Goal: Task Accomplishment & Management: Manage account settings

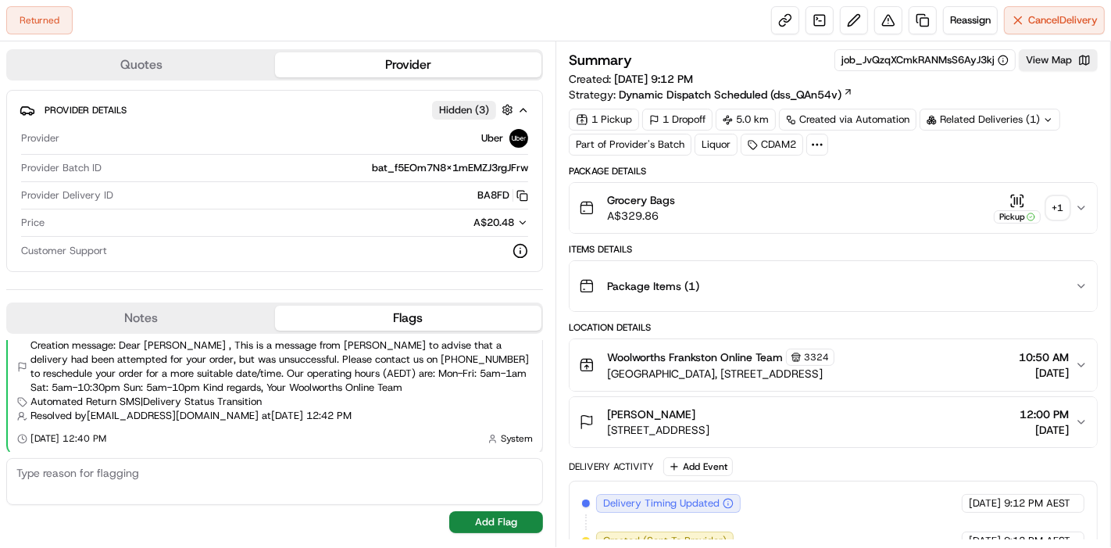
scroll to position [612, 0]
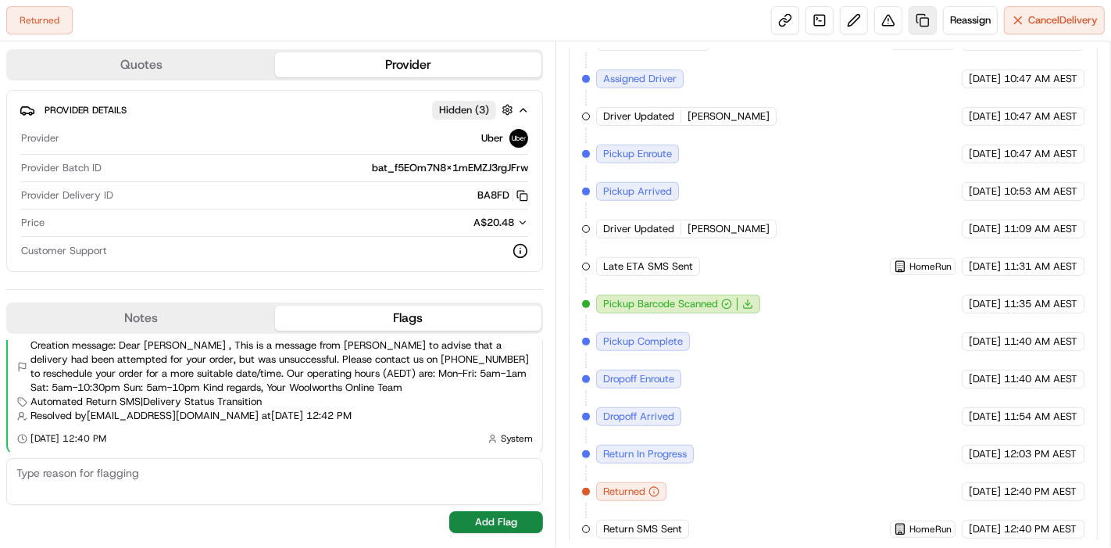
click at [928, 26] on link at bounding box center [923, 20] width 28 height 28
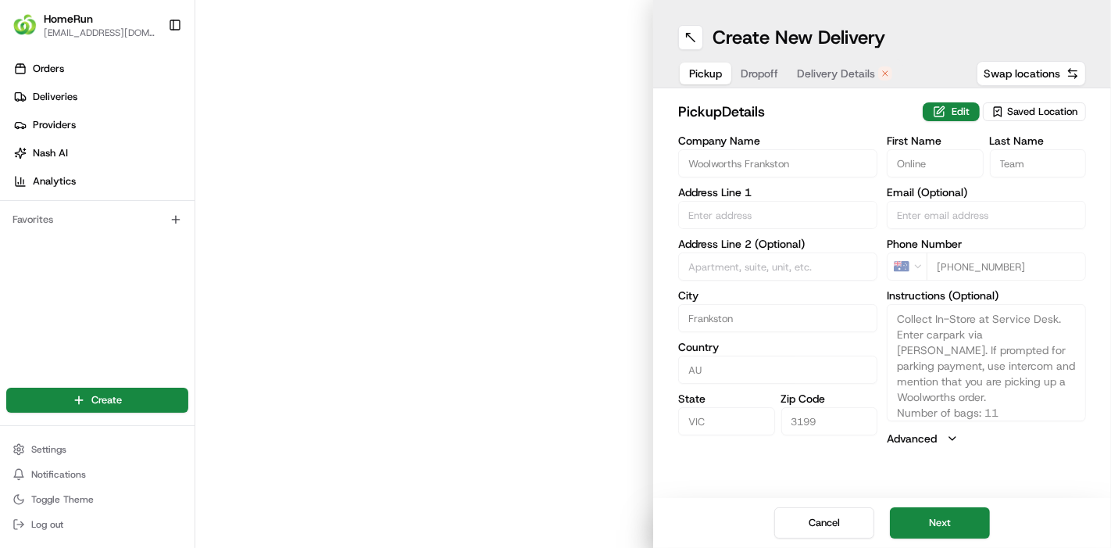
type input "Bayside Shopping Centre, 28 Beach Street"
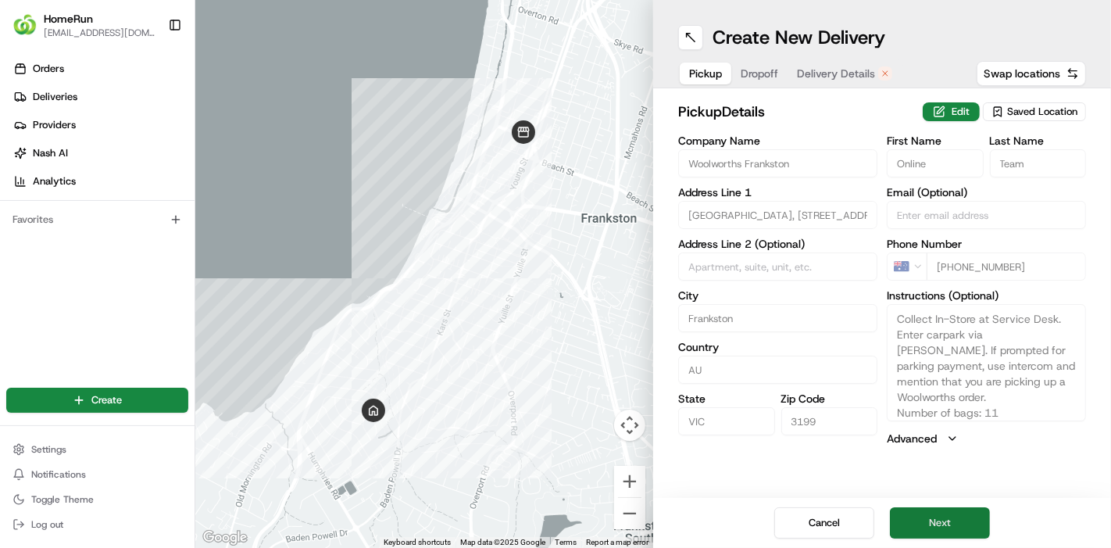
click at [958, 512] on button "Next" at bounding box center [940, 522] width 100 height 31
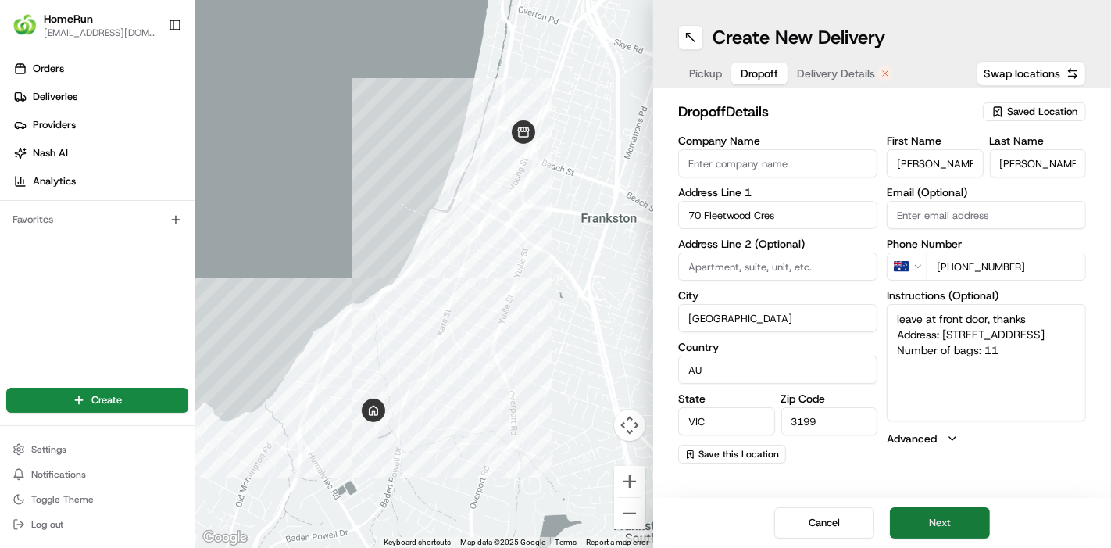
click at [958, 512] on button "Next" at bounding box center [940, 522] width 100 height 31
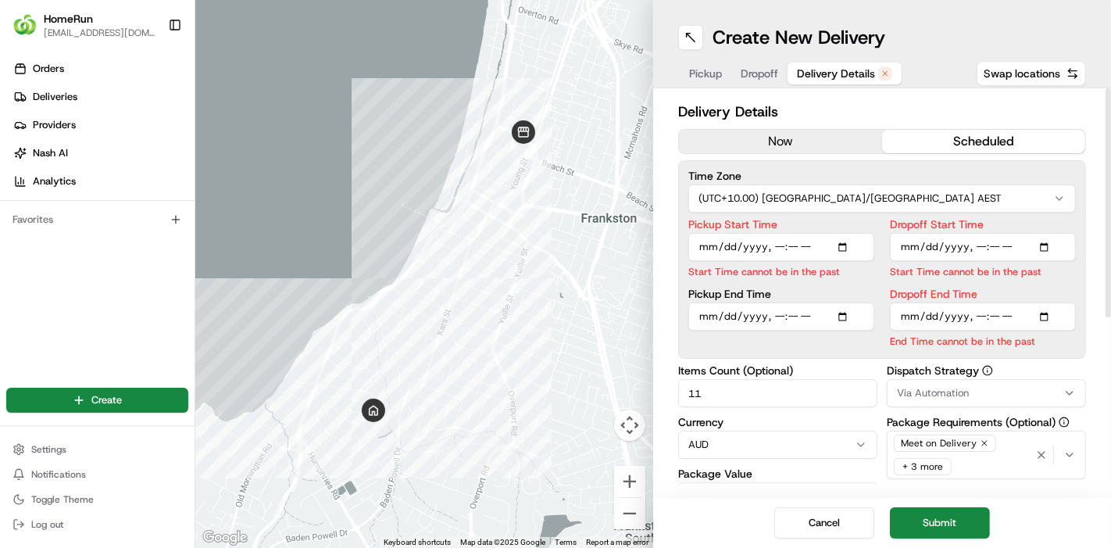
click at [841, 245] on input "Pickup Start Time" at bounding box center [782, 247] width 186 height 28
type input "2025-08-23T16:30"
click at [893, 250] on input "Dropoff Start Time" at bounding box center [983, 247] width 186 height 28
click at [853, 302] on input "Pickup End Time" at bounding box center [782, 298] width 186 height 28
click at [847, 301] on input "Pickup End Time" at bounding box center [782, 298] width 186 height 28
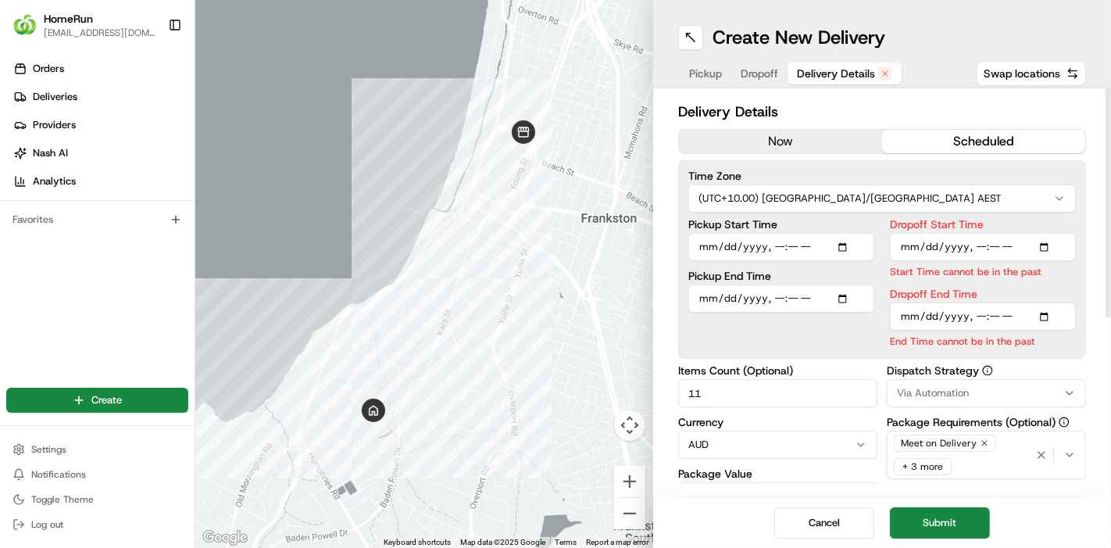
type input "2025-08-23T16:45"
click at [801, 288] on input "Pickup End Time" at bounding box center [782, 298] width 186 height 28
click at [837, 265] on div "Pickup Start Time Pickup End Time" at bounding box center [782, 284] width 186 height 130
click at [1047, 245] on input "Dropoff Start Time" at bounding box center [983, 247] width 186 height 28
type input "2025-08-23T16:50"
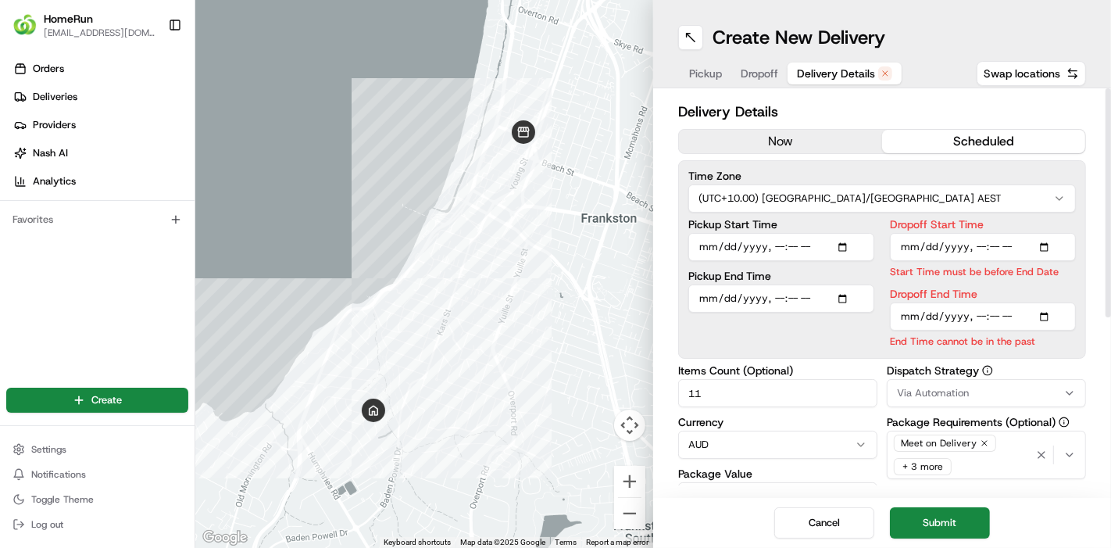
click at [900, 224] on label "Dropoff Start Time" at bounding box center [983, 224] width 186 height 11
click at [900, 233] on input "Dropoff Start Time" at bounding box center [983, 247] width 186 height 28
click at [1022, 311] on input "Dropoff End Time" at bounding box center [983, 316] width 186 height 28
click at [1047, 318] on input "Dropoff End Time" at bounding box center [983, 316] width 186 height 28
type input "2025-08-23T17:00"
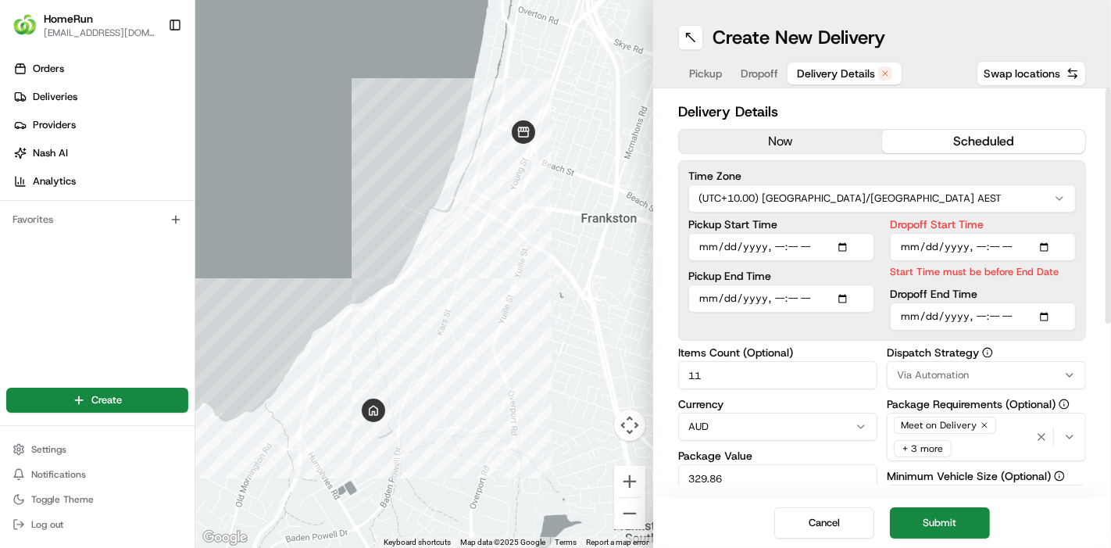
click at [882, 323] on div "Pickup Start Time Pickup End Time Dropoff Start Time Start Time must be before …" at bounding box center [883, 275] width 388 height 112
click at [937, 254] on input "Dropoff Start Time" at bounding box center [983, 247] width 186 height 28
click at [1042, 249] on input "Dropoff Start Time" at bounding box center [983, 247] width 186 height 28
click at [899, 246] on input "Dropoff Start Time" at bounding box center [983, 247] width 186 height 28
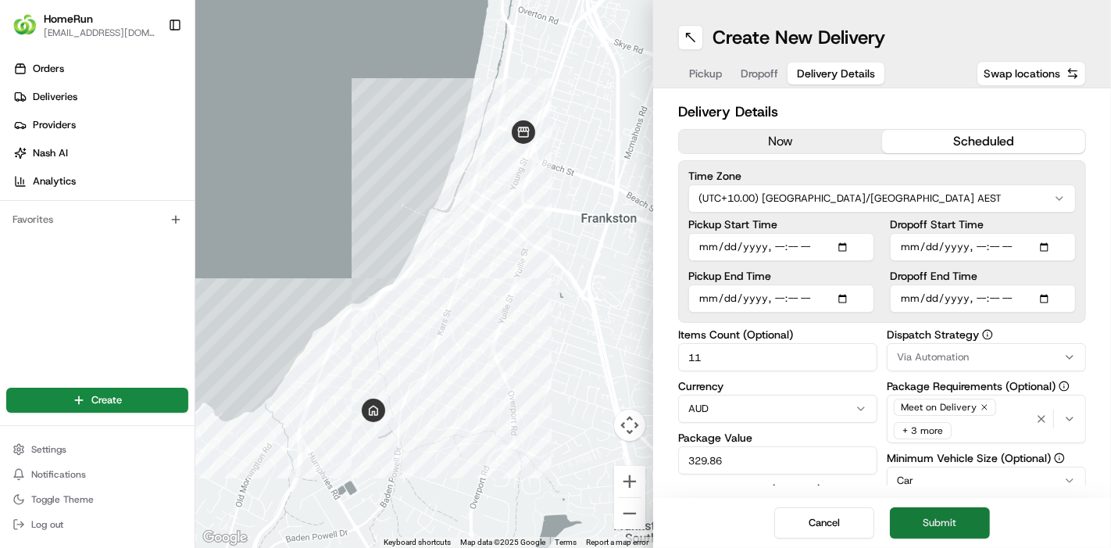
click at [961, 514] on button "Submit" at bounding box center [940, 522] width 100 height 31
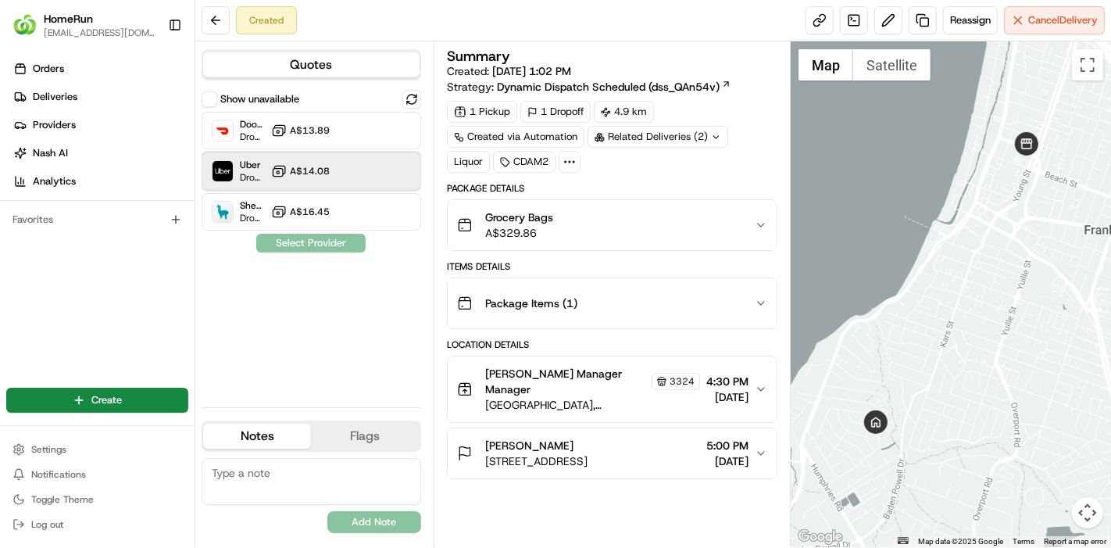
click at [356, 180] on div "Uber Dropoff ETA 3 hours A$14.08" at bounding box center [312, 171] width 220 height 38
click at [310, 245] on button "Assign Provider" at bounding box center [311, 243] width 111 height 19
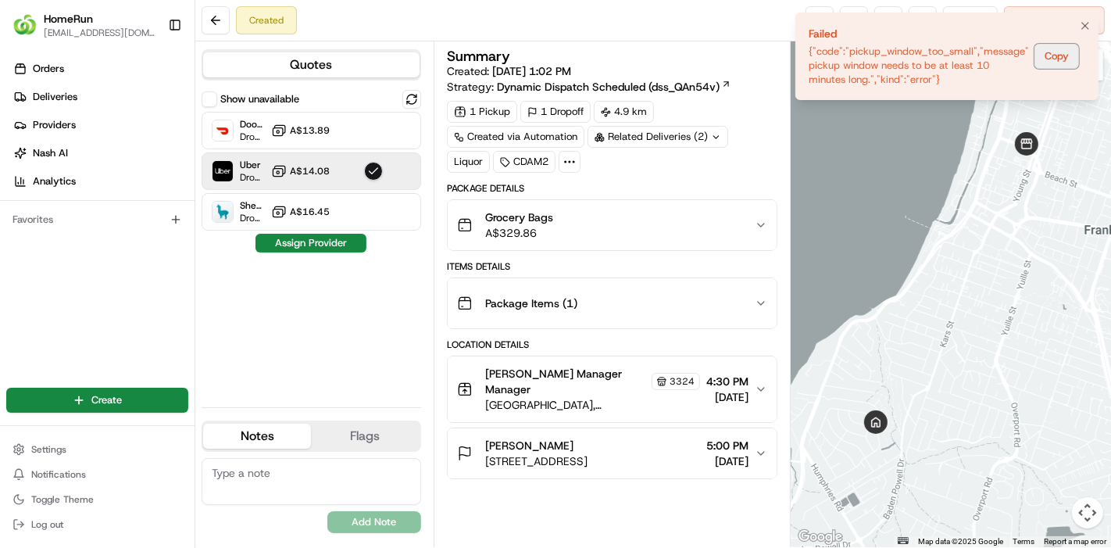
click at [1068, 59] on button "Copy" at bounding box center [1057, 56] width 45 height 25
click at [1067, 48] on button "Copy" at bounding box center [1057, 56] width 45 height 25
click at [1074, 37] on li "Failed {"code":"pickup_window_too_small","message":"The pickup window needs to …" at bounding box center [947, 57] width 303 height 88
click at [1081, 20] on icon "Notifications (F8)" at bounding box center [1085, 26] width 13 height 13
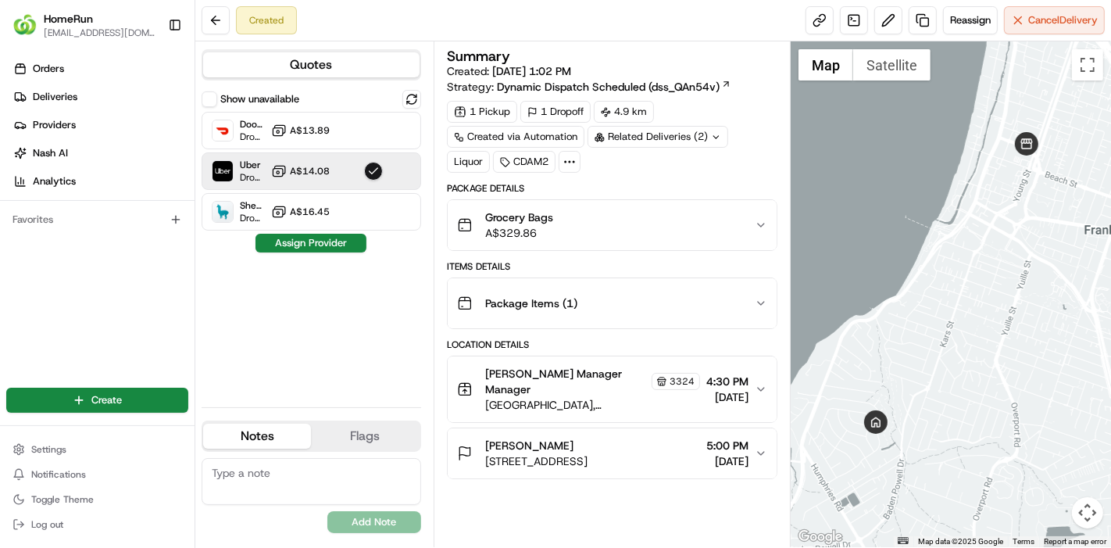
click at [709, 88] on span "Dynamic Dispatch Scheduled (dss_QAn54v)" at bounding box center [608, 87] width 223 height 16
click at [221, 20] on button at bounding box center [216, 20] width 28 height 28
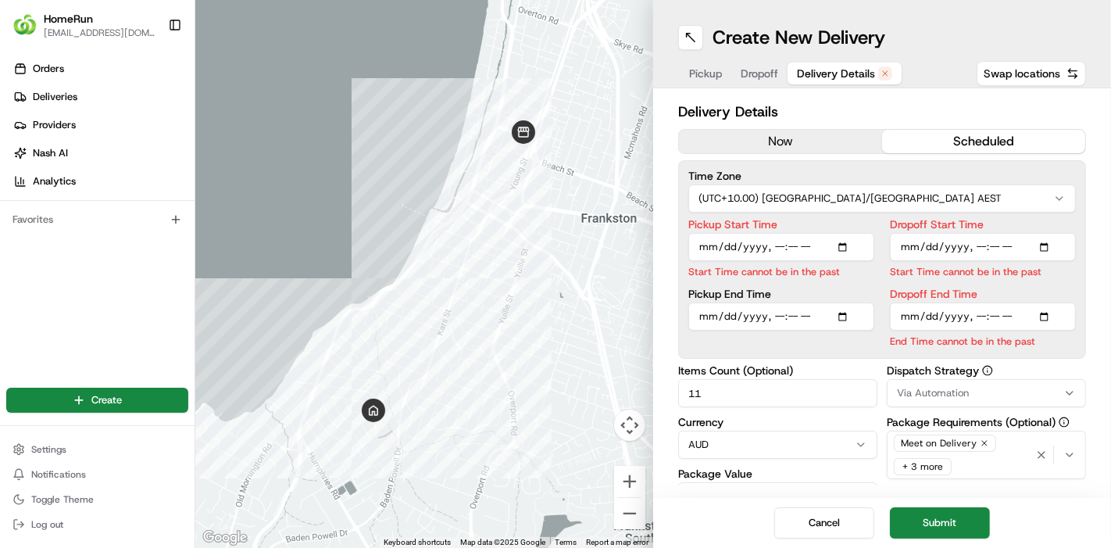
click at [840, 76] on span "Delivery Details" at bounding box center [836, 74] width 78 height 16
click at [977, 249] on input "Dropoff Start Time" at bounding box center [983, 247] width 186 height 28
click at [824, 320] on input "Pickup End Time" at bounding box center [782, 316] width 186 height 28
click at [842, 253] on input "Pickup Start Time" at bounding box center [782, 247] width 186 height 28
click at [843, 252] on input "Pickup Start Time" at bounding box center [782, 247] width 186 height 28
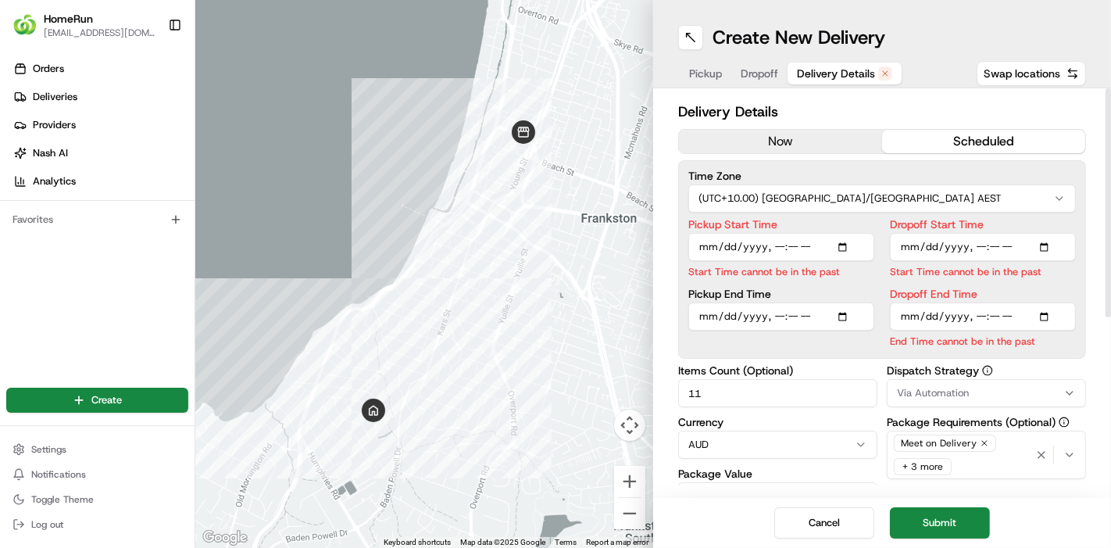
type input "2025-08-23T16:30"
click at [861, 237] on input "Pickup Start Time" at bounding box center [782, 247] width 186 height 28
click at [843, 326] on div "Pickup Start Time Pickup End Time" at bounding box center [782, 284] width 186 height 130
click at [846, 302] on input "Pickup End Time" at bounding box center [782, 298] width 186 height 28
type input "2025-08-23T16:45"
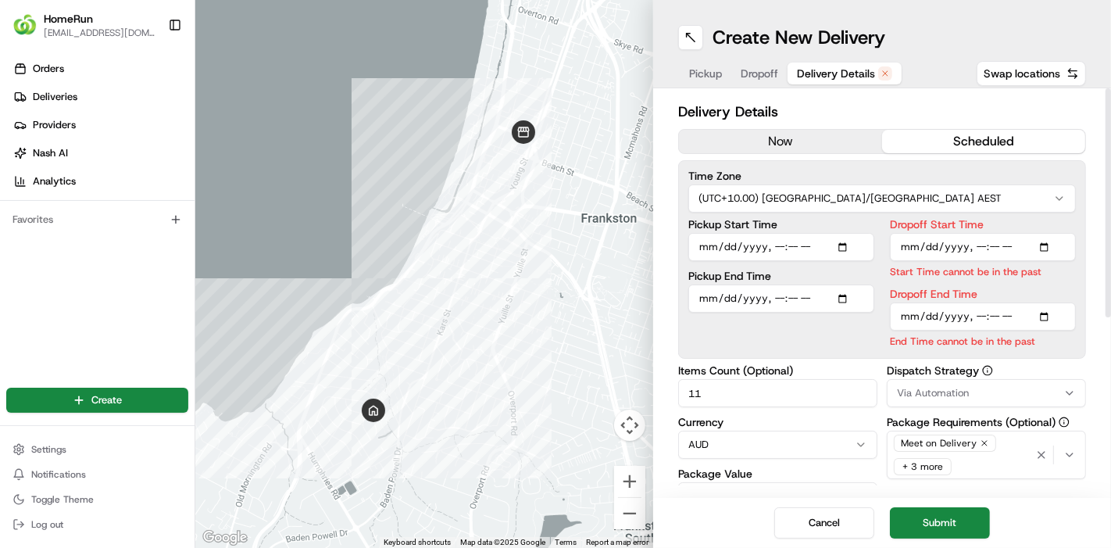
click at [1022, 253] on input "Dropoff Start Time" at bounding box center [983, 247] width 186 height 28
click at [1047, 250] on input "Dropoff Start Time" at bounding box center [983, 247] width 186 height 28
type input "2025-08-23T17:00"
click at [1002, 234] on input "Dropoff Start Time" at bounding box center [983, 247] width 186 height 28
click at [1022, 324] on input "Dropoff End Time" at bounding box center [983, 316] width 186 height 28
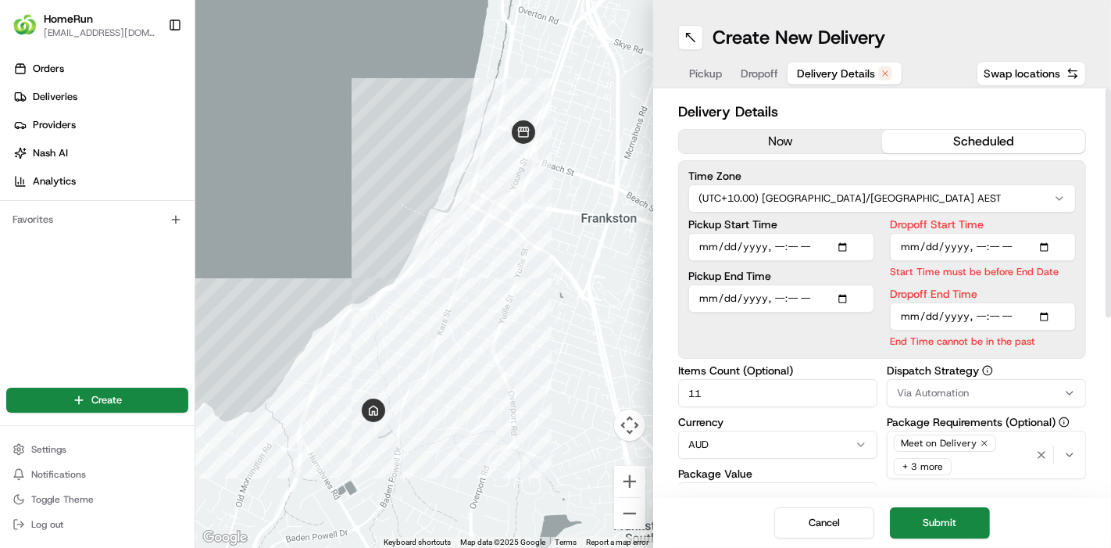
click at [1039, 321] on input "Dropoff End Time" at bounding box center [983, 316] width 186 height 28
click at [1054, 315] on input "Dropoff End Time" at bounding box center [983, 316] width 186 height 28
click at [1043, 318] on input "Dropoff End Time" at bounding box center [983, 316] width 186 height 28
type input "2025-08-23T17:15"
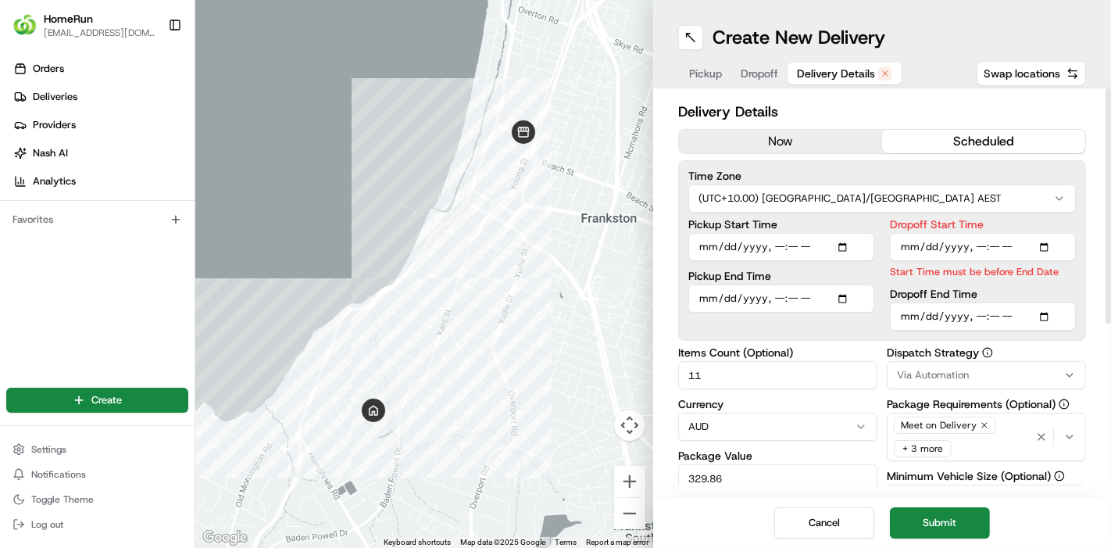
click at [882, 352] on div "Delivery Details now scheduled Time Zone (UTC+10.00) Australia/Sydney AEST Pick…" at bounding box center [882, 437] width 408 height 673
click at [957, 258] on input "Dropoff Start Time" at bounding box center [983, 247] width 186 height 28
click at [979, 245] on input "Dropoff Start Time" at bounding box center [983, 247] width 186 height 28
click at [1032, 237] on input "Dropoff Start Time" at bounding box center [983, 247] width 186 height 28
click at [1045, 248] on input "Dropoff Start Time" at bounding box center [983, 247] width 186 height 28
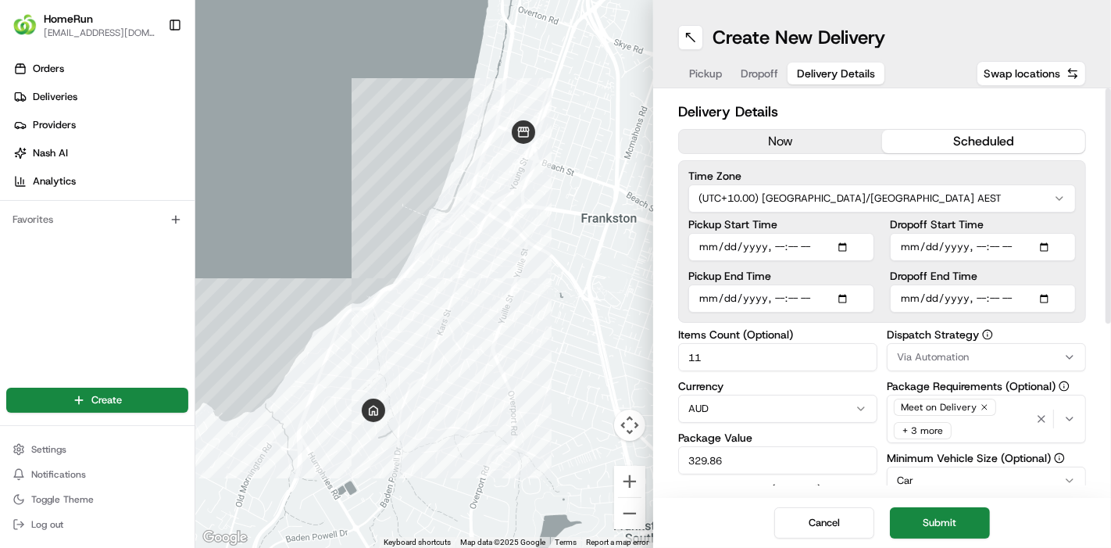
click at [888, 257] on div "Pickup Start Time Pickup End Time Dropoff Start Time Dropoff End Time" at bounding box center [883, 266] width 388 height 94
click at [951, 523] on button "Submit" at bounding box center [940, 522] width 100 height 31
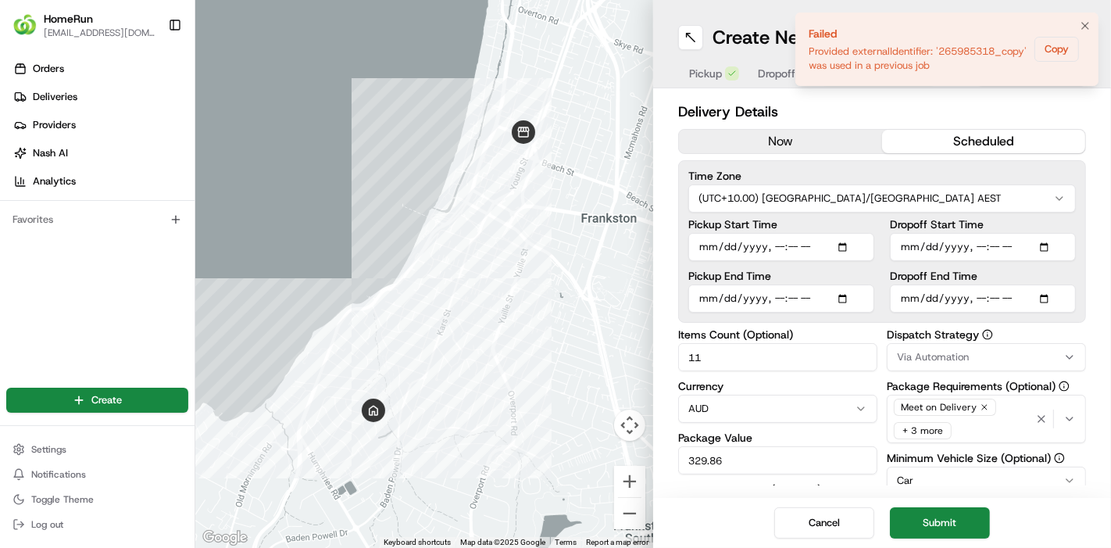
click at [842, 72] on li "Failed Provided externalIdentifier: '265985318_copy' was used in a previous job…" at bounding box center [947, 49] width 303 height 73
click at [1056, 59] on button "Copy" at bounding box center [1057, 49] width 45 height 25
click at [1082, 25] on icon "Notifications (F8)" at bounding box center [1085, 26] width 13 height 13
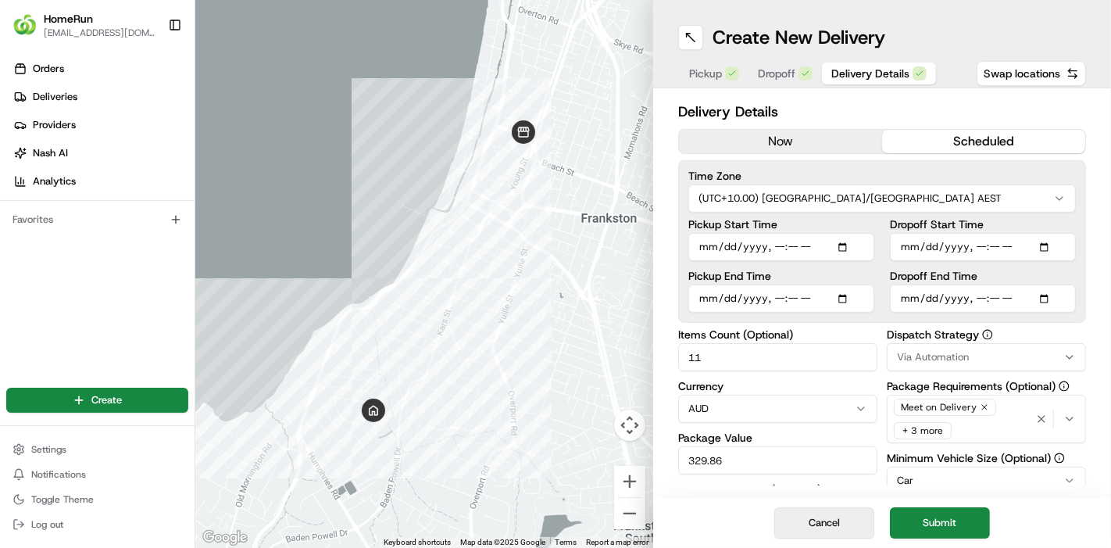
click at [828, 519] on button "Cancel" at bounding box center [825, 522] width 100 height 31
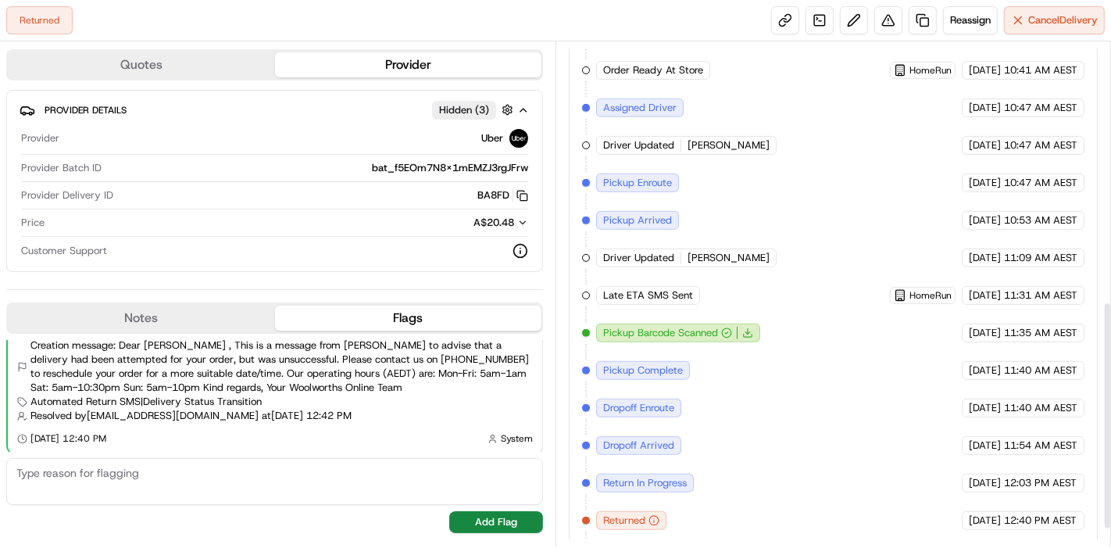
scroll to position [612, 0]
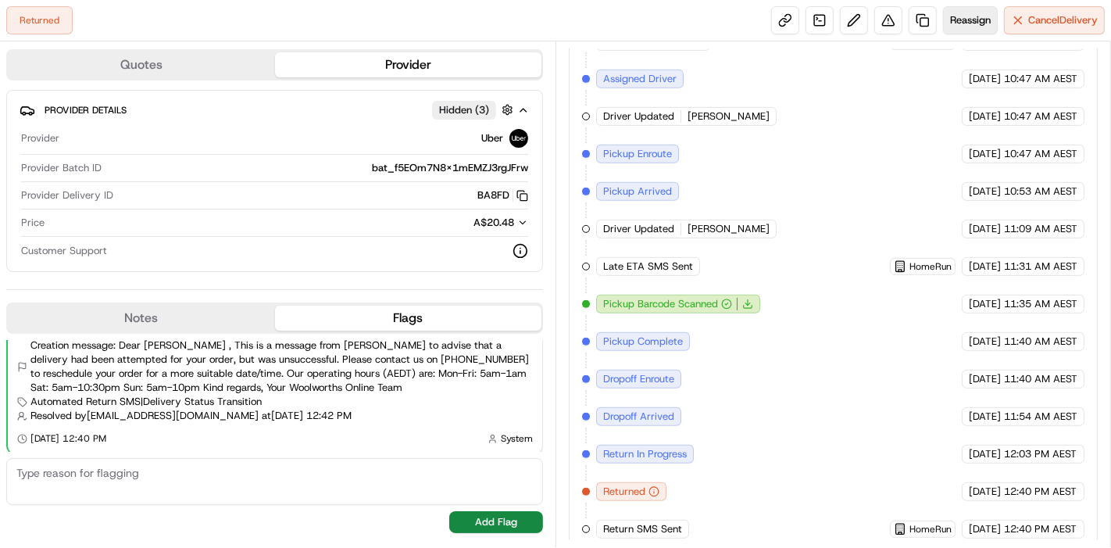
click at [984, 25] on span "Reassign" at bounding box center [970, 20] width 41 height 14
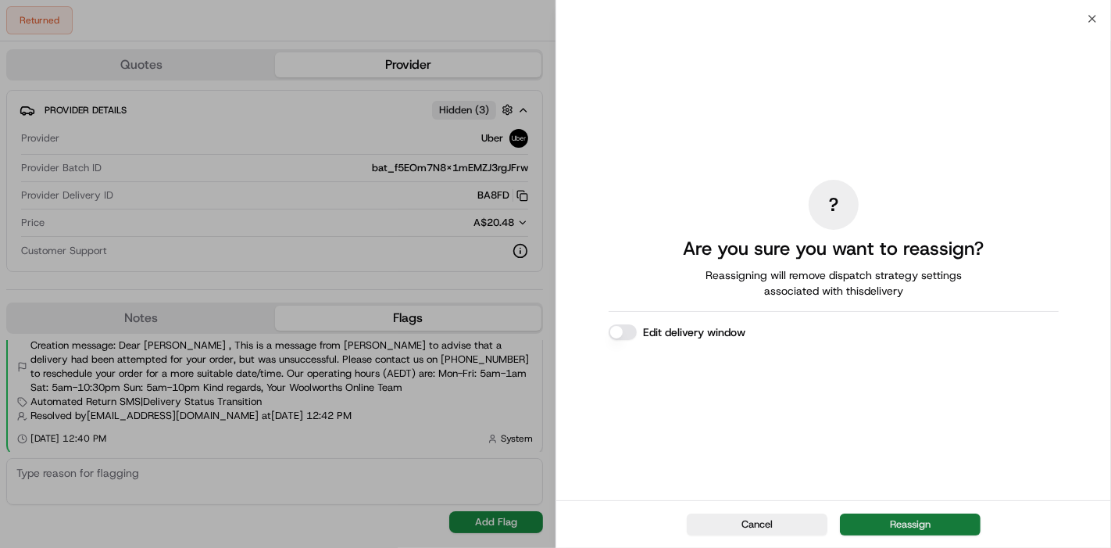
click at [929, 520] on button "Reassign" at bounding box center [910, 524] width 141 height 22
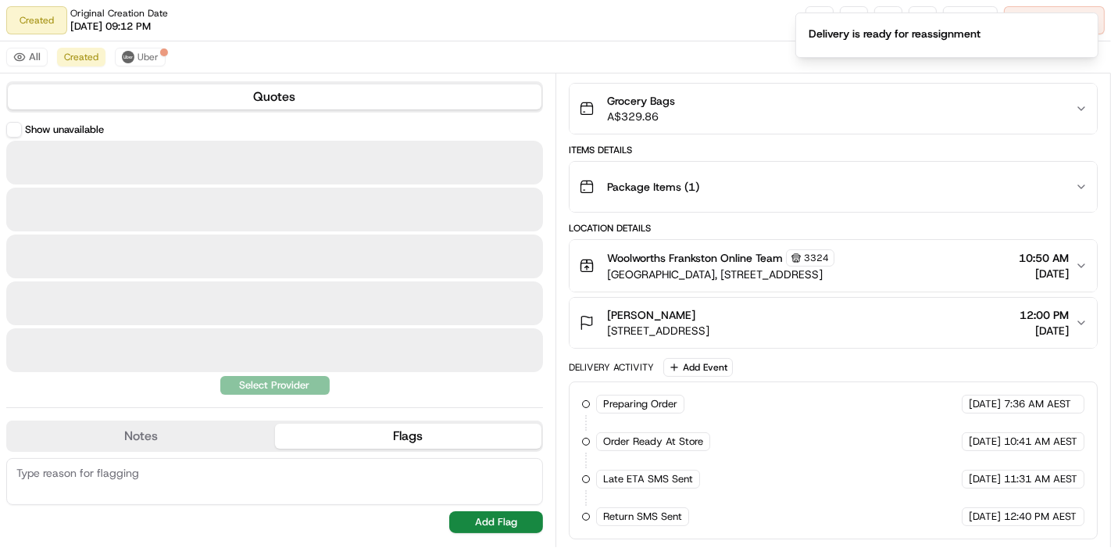
scroll to position [125, 0]
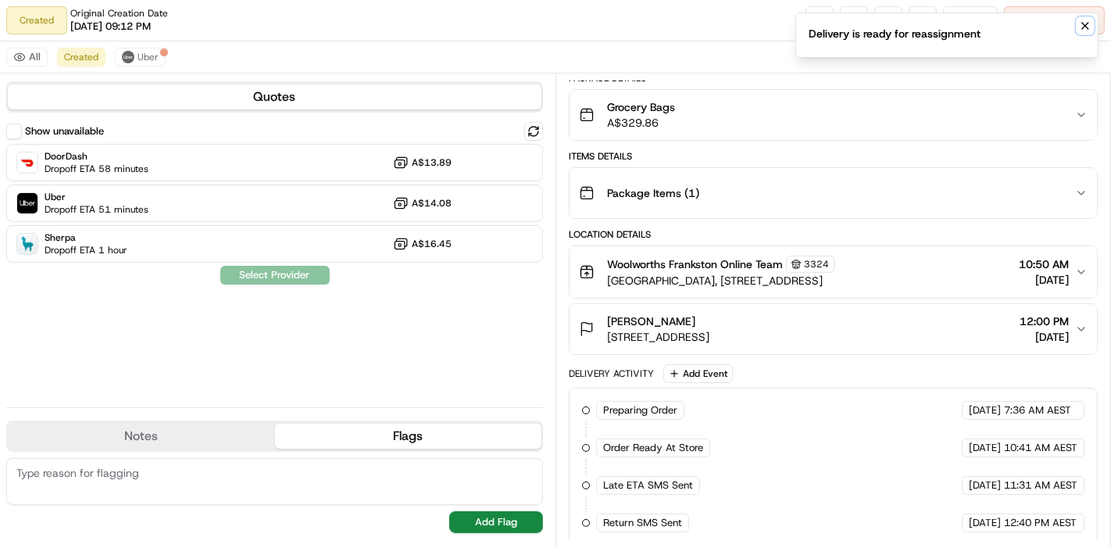
click at [1079, 21] on button "Notifications (F8)" at bounding box center [1085, 25] width 19 height 19
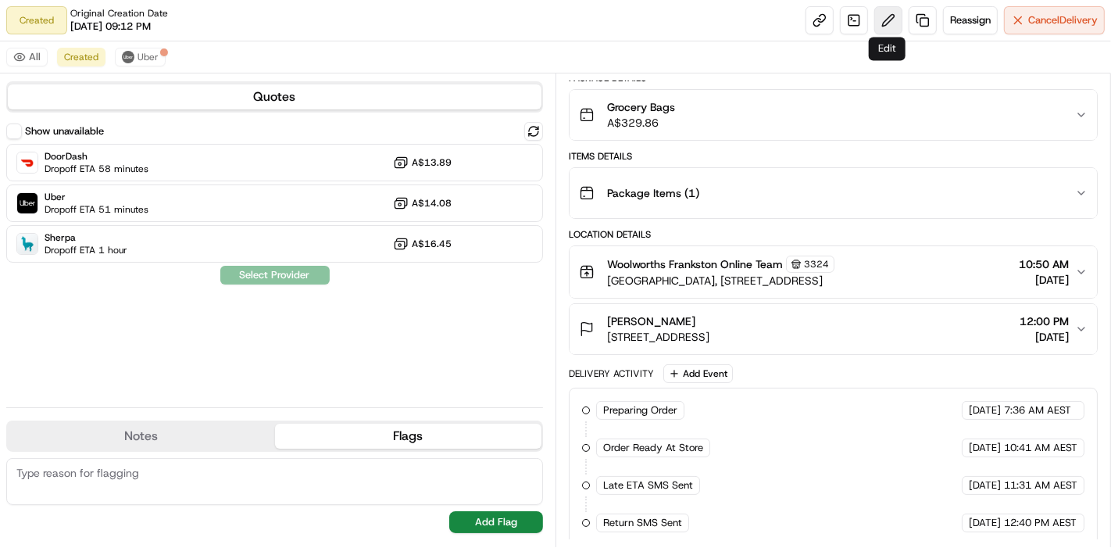
click at [882, 17] on button at bounding box center [889, 20] width 28 height 28
click at [1038, 23] on span "Cancel Delivery" at bounding box center [1064, 20] width 70 height 14
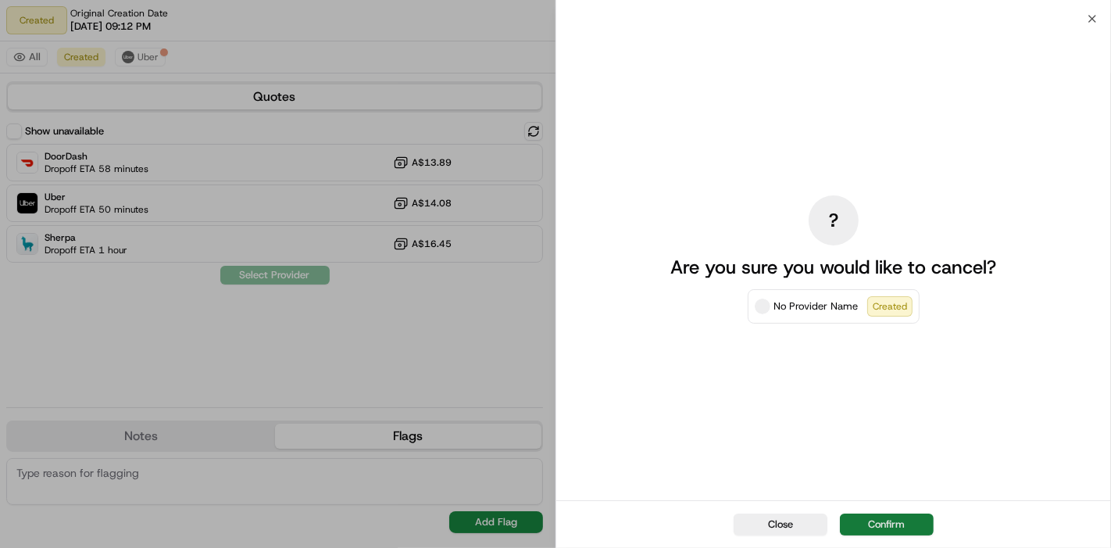
click at [877, 525] on button "Confirm" at bounding box center [887, 524] width 94 height 22
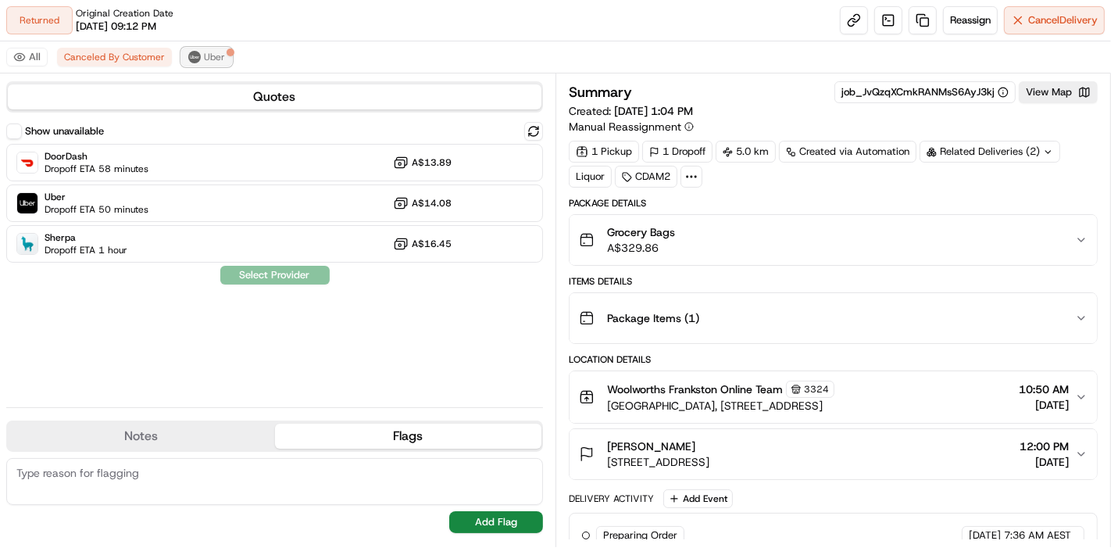
click at [214, 56] on span "Uber" at bounding box center [214, 57] width 21 height 13
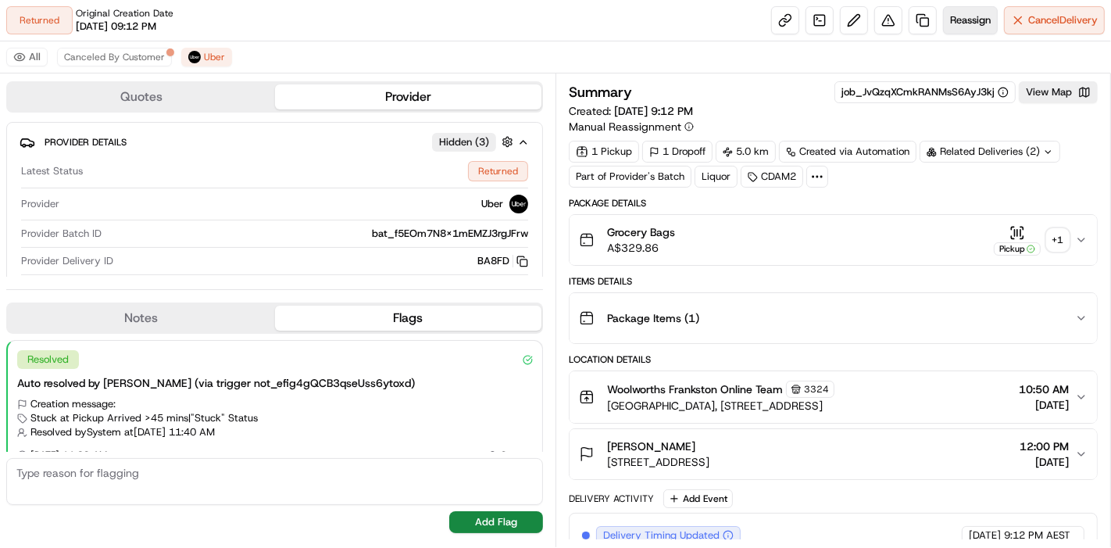
click at [950, 30] on button "Reassign" at bounding box center [970, 20] width 55 height 28
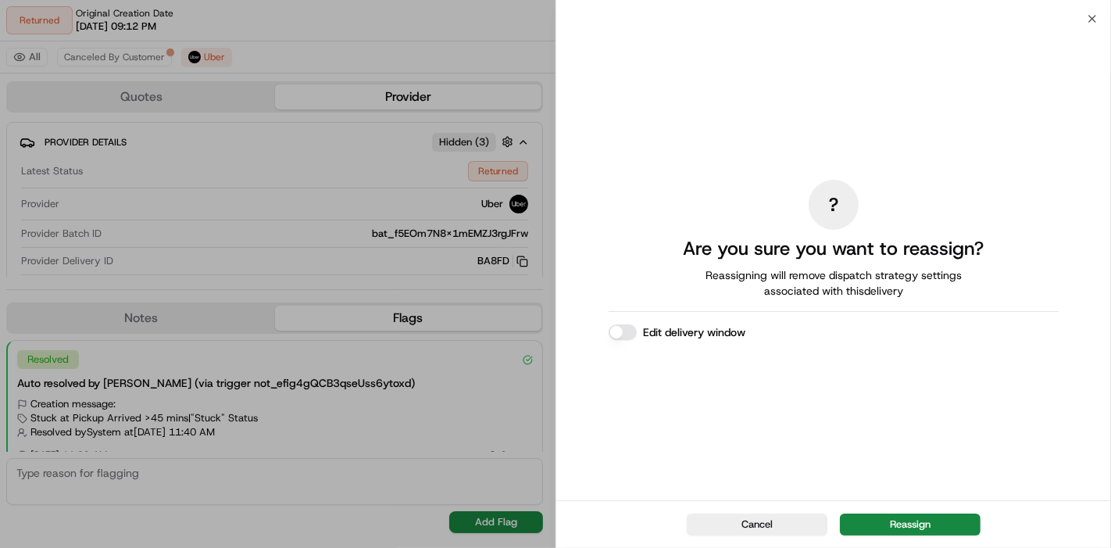
click at [622, 330] on button "Edit delivery window" at bounding box center [623, 332] width 28 height 16
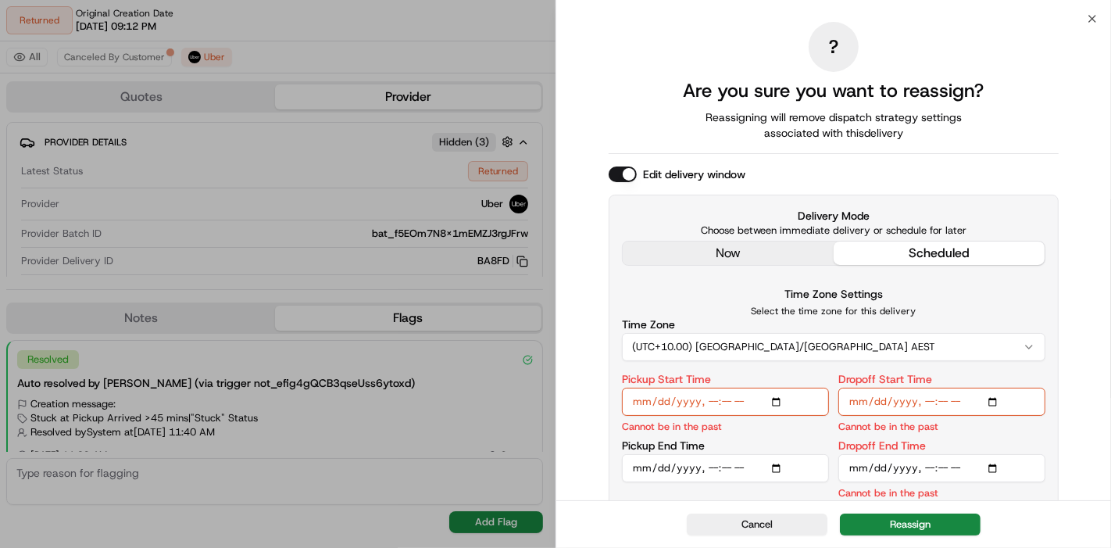
scroll to position [16, 0]
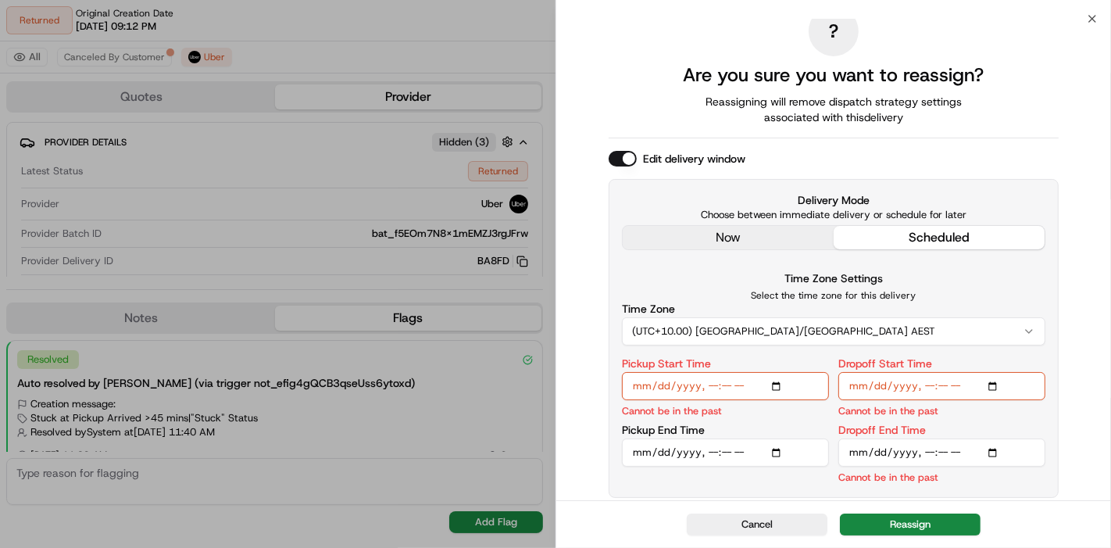
click at [735, 379] on input "Pickup Start Time" at bounding box center [725, 386] width 207 height 28
click at [768, 383] on input "Pickup Start Time" at bounding box center [725, 386] width 207 height 28
click at [778, 385] on input "Pickup Start Time" at bounding box center [725, 386] width 207 height 28
click at [777, 383] on input "Pickup Start Time" at bounding box center [725, 386] width 207 height 28
click at [768, 382] on input "Pickup Start Time" at bounding box center [725, 386] width 207 height 28
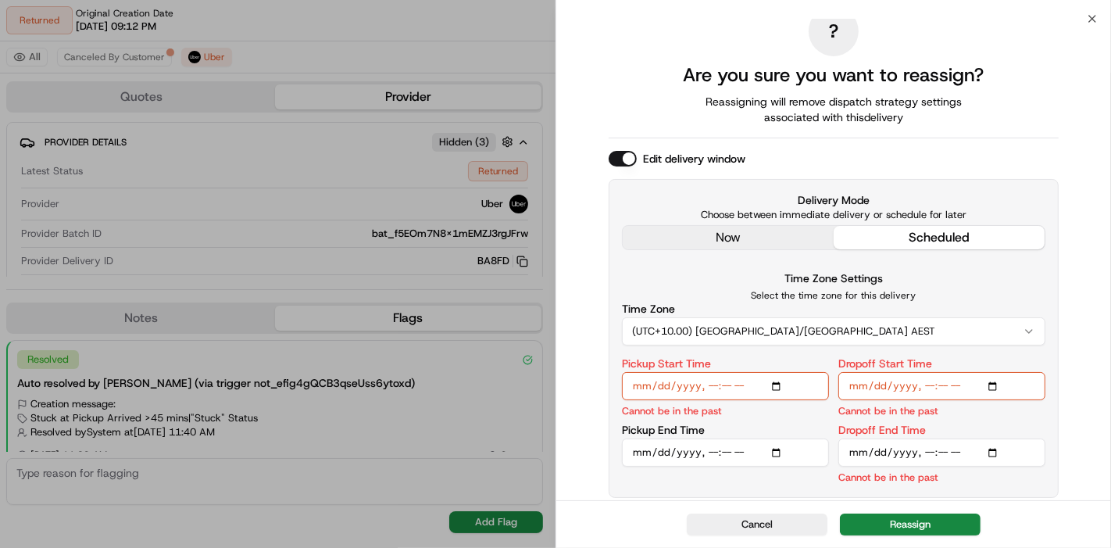
click at [775, 383] on input "Pickup Start Time" at bounding box center [725, 386] width 207 height 28
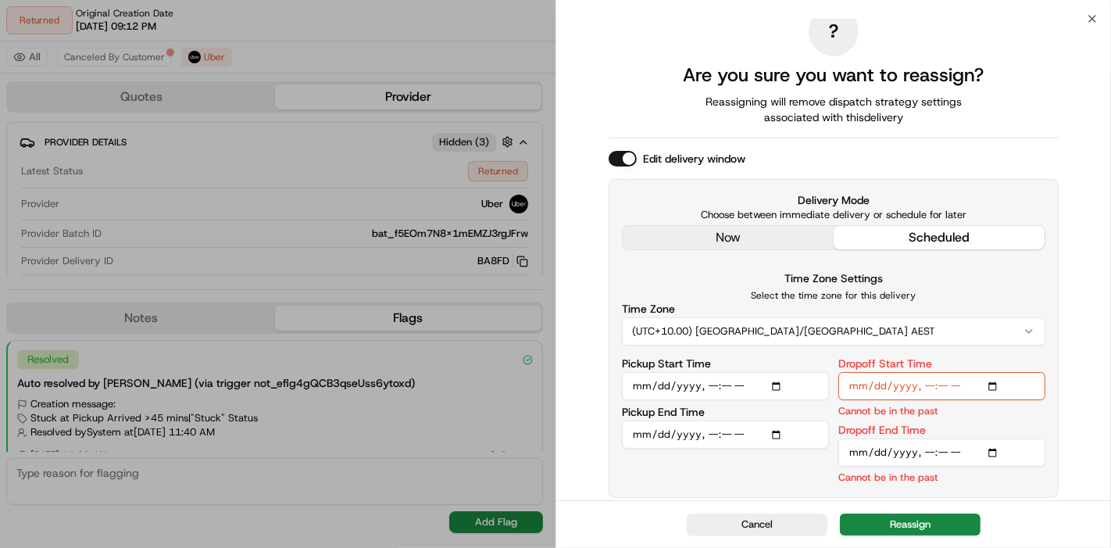
type input "2025-08-23T16:30"
click at [778, 436] on input "Pickup End Time" at bounding box center [725, 434] width 207 height 28
type input "2025-08-23T16:45"
click at [760, 461] on div "Pickup Start Time Pickup End Time" at bounding box center [725, 421] width 207 height 127
click at [988, 388] on input "Dropoff Start Time" at bounding box center [942, 386] width 207 height 28
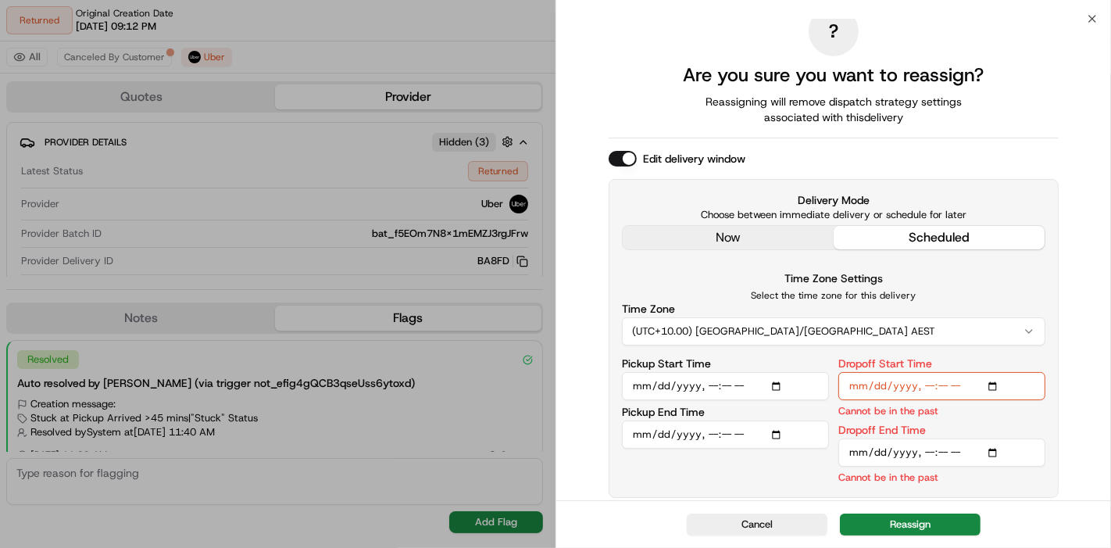
click at [991, 388] on input "Dropoff Start Time" at bounding box center [942, 386] width 207 height 28
type input "2025-08-23T17:00"
click at [963, 404] on div "Dropoff Start Time Start must be before End" at bounding box center [942, 388] width 207 height 60
click at [993, 449] on input "Dropoff End Time" at bounding box center [942, 452] width 207 height 28
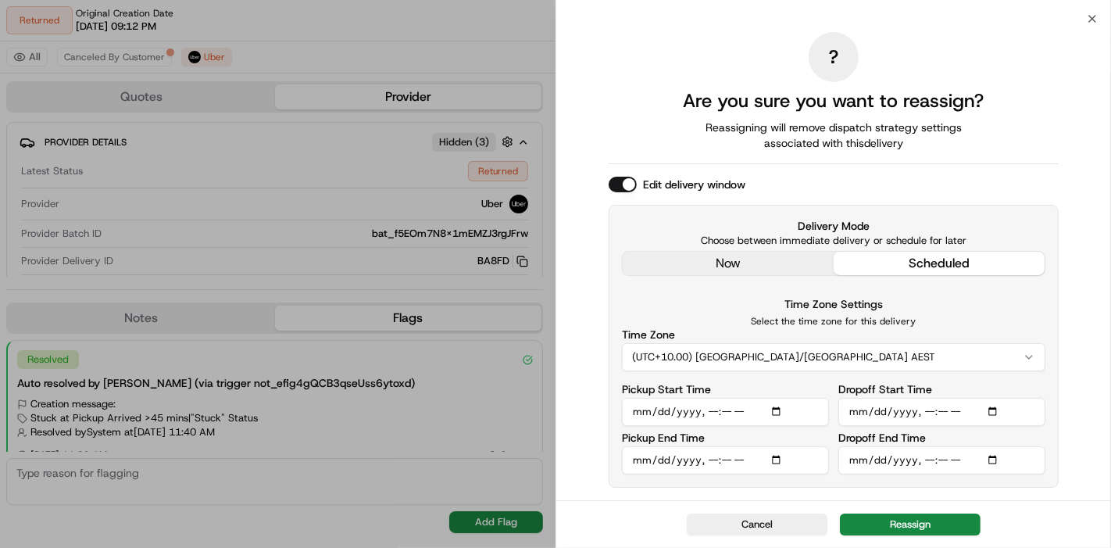
type input "2025-08-23T17:15"
click at [1058, 425] on div "Delivery Mode Choose between immediate delivery or schedule for later now sched…" at bounding box center [834, 346] width 450 height 283
click at [931, 517] on button "Reassign" at bounding box center [910, 524] width 141 height 22
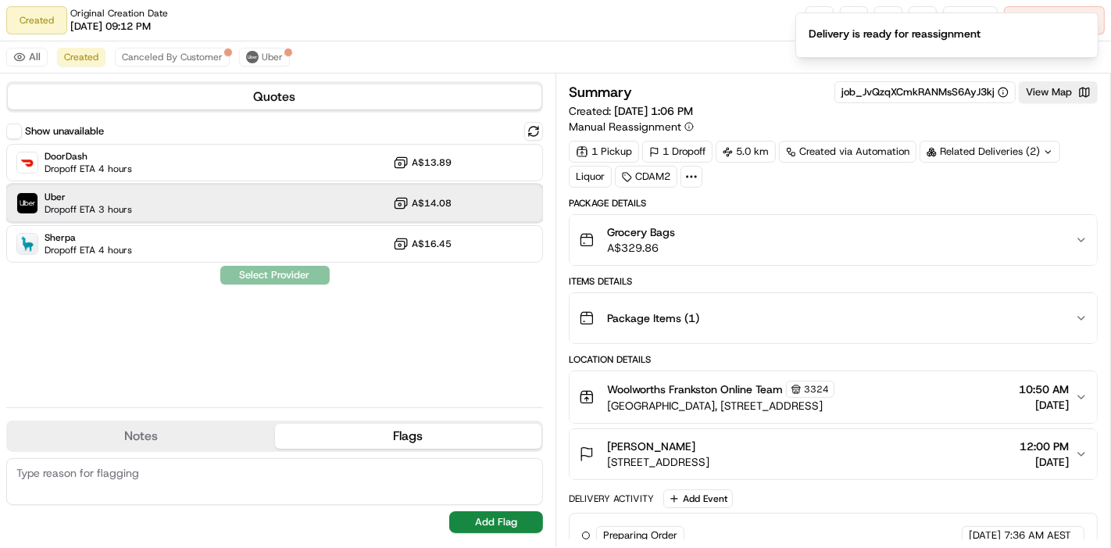
click at [489, 192] on div "Uber Dropoff ETA 3 hours A$14.08" at bounding box center [274, 203] width 537 height 38
click at [301, 267] on button "Assign Provider" at bounding box center [275, 275] width 111 height 19
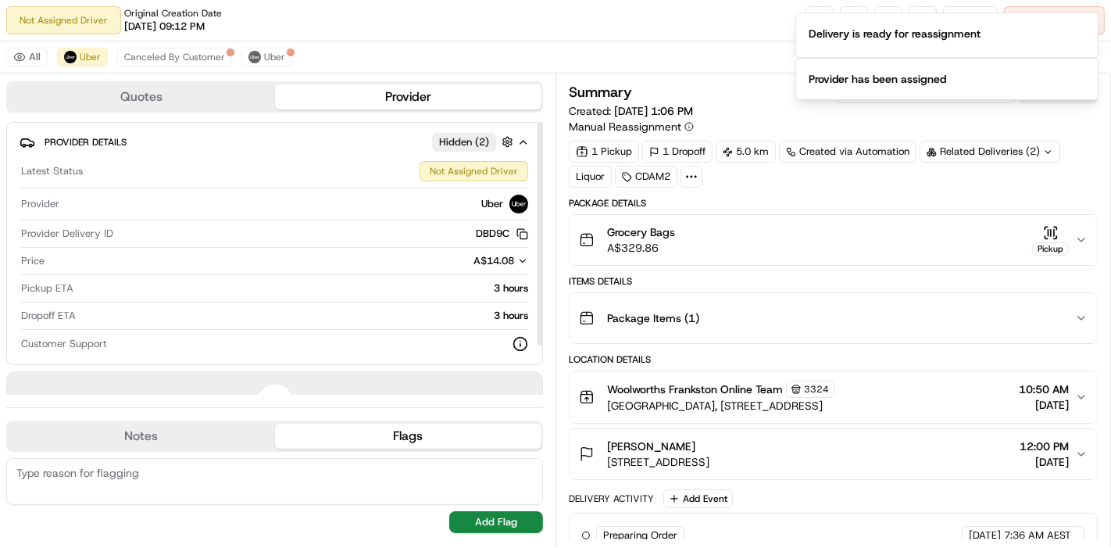
scroll to position [199, 0]
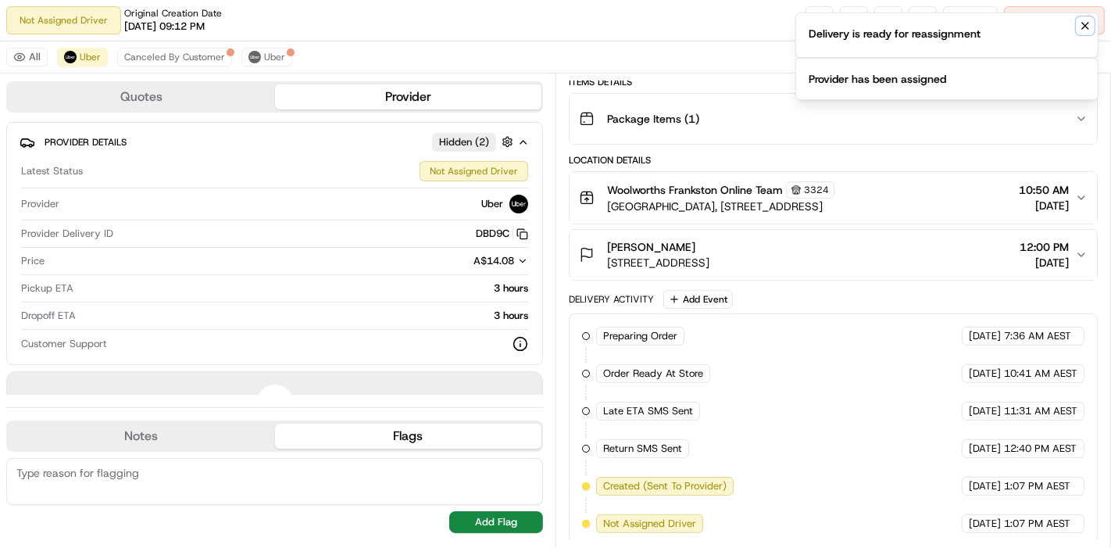
click at [1090, 27] on icon "Notifications (F8)" at bounding box center [1085, 26] width 13 height 13
click at [1090, 32] on button "Notifications (F8)" at bounding box center [1085, 25] width 19 height 19
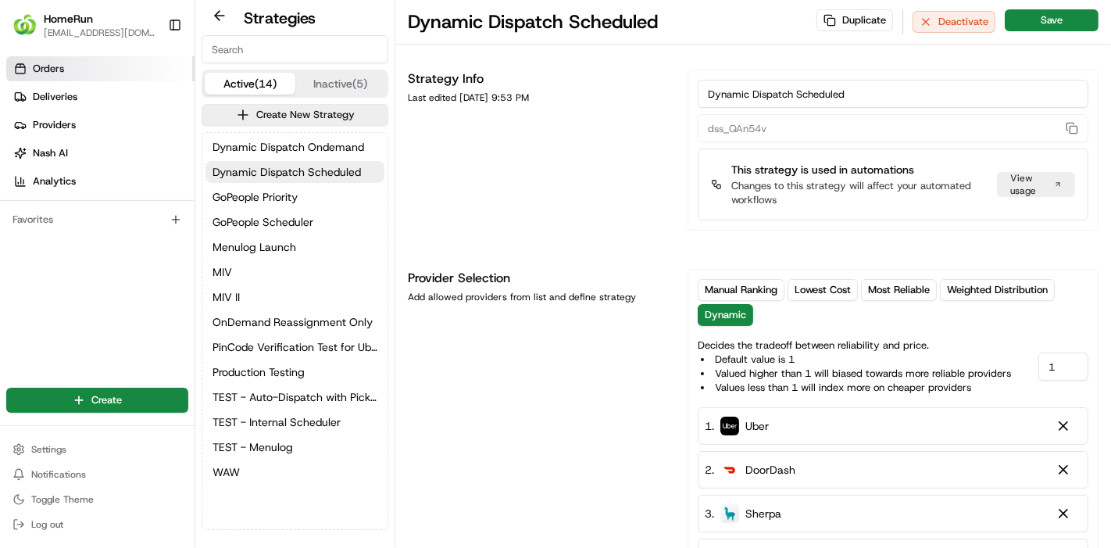
click at [100, 73] on link "Orders" at bounding box center [100, 68] width 188 height 25
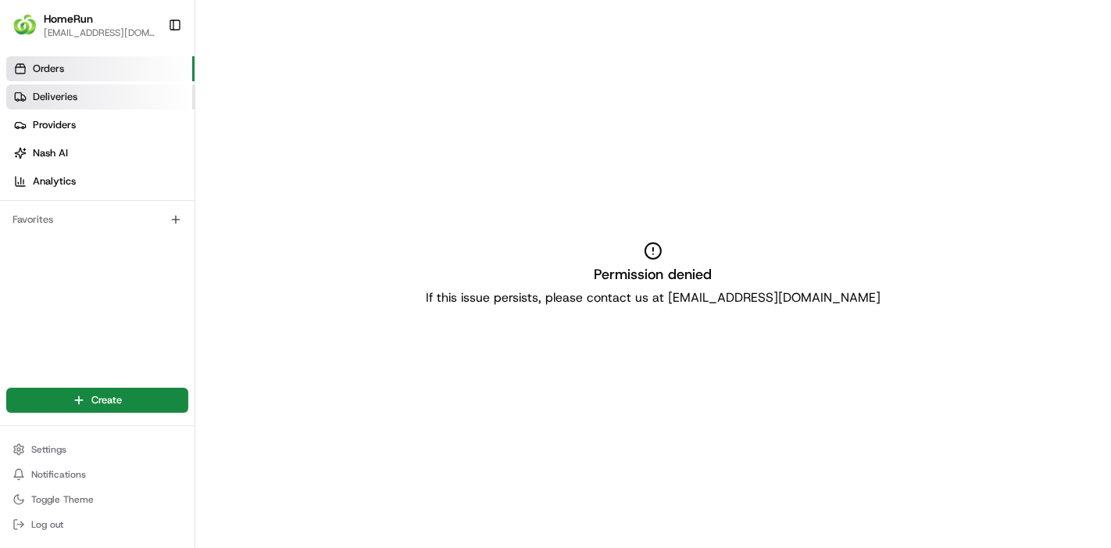
click at [94, 95] on link "Deliveries" at bounding box center [100, 96] width 188 height 25
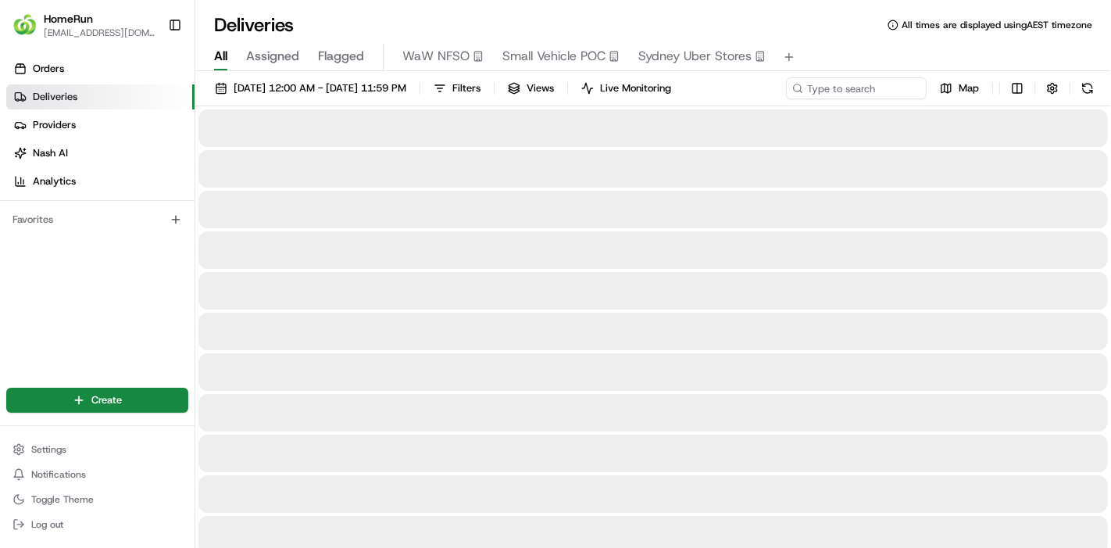
click at [471, 99] on div "23/08/2025 12:00 AM - 23/08/2025 11:59 PM Filters Views Live Monitoring Map" at bounding box center [653, 91] width 916 height 29
click at [1045, 81] on button "button" at bounding box center [1053, 88] width 22 height 22
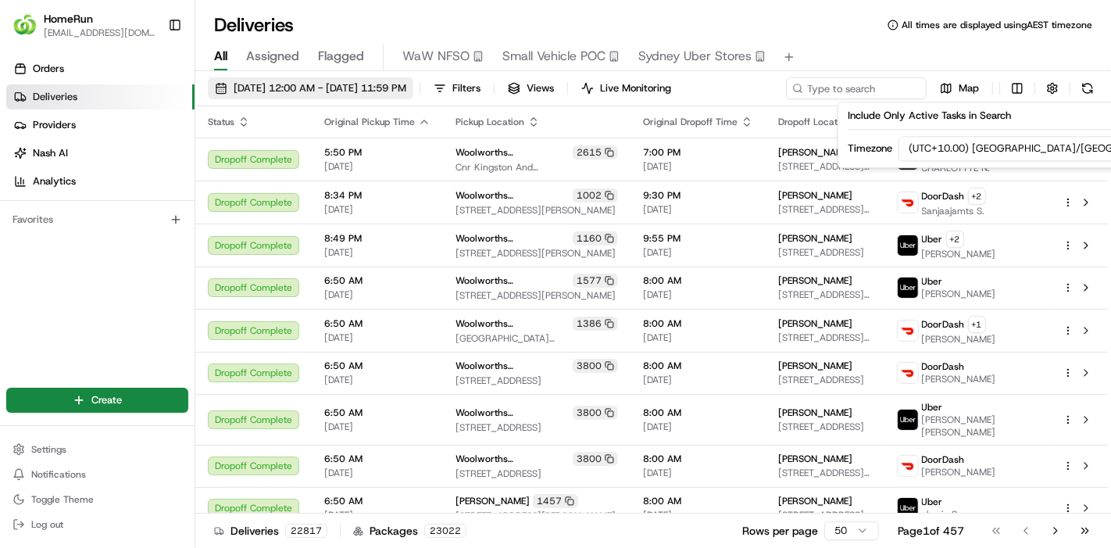
click at [406, 88] on span "23/08/2025 12:00 AM - 23/08/2025 11:59 PM" at bounding box center [320, 88] width 173 height 14
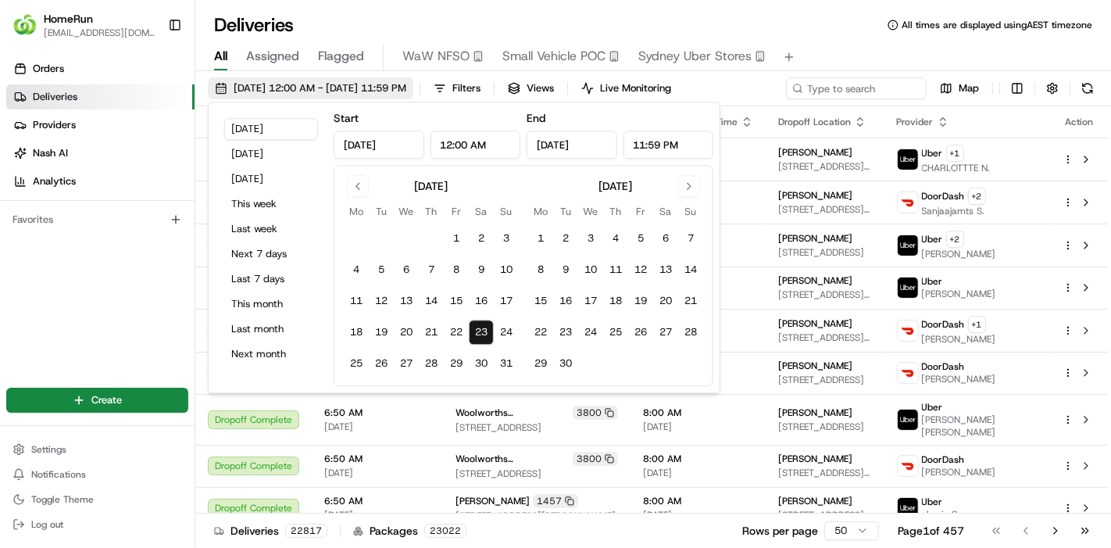
click at [406, 88] on span "23/08/2025 12:00 AM - 23/08/2025 11:59 PM" at bounding box center [320, 88] width 173 height 14
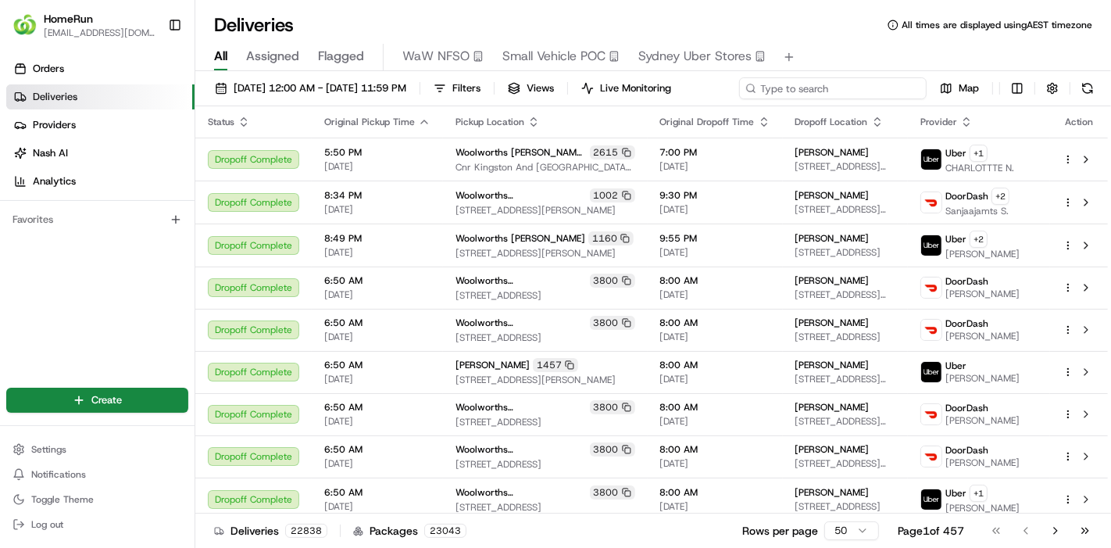
click at [844, 85] on div "23/08/2025 12:00 AM - 23/08/2025 11:59 PM Filters Views Live Monitoring Map" at bounding box center [653, 91] width 916 height 29
paste input "Provided externalIdentifier: '265985318_copy' was used in a previous job"
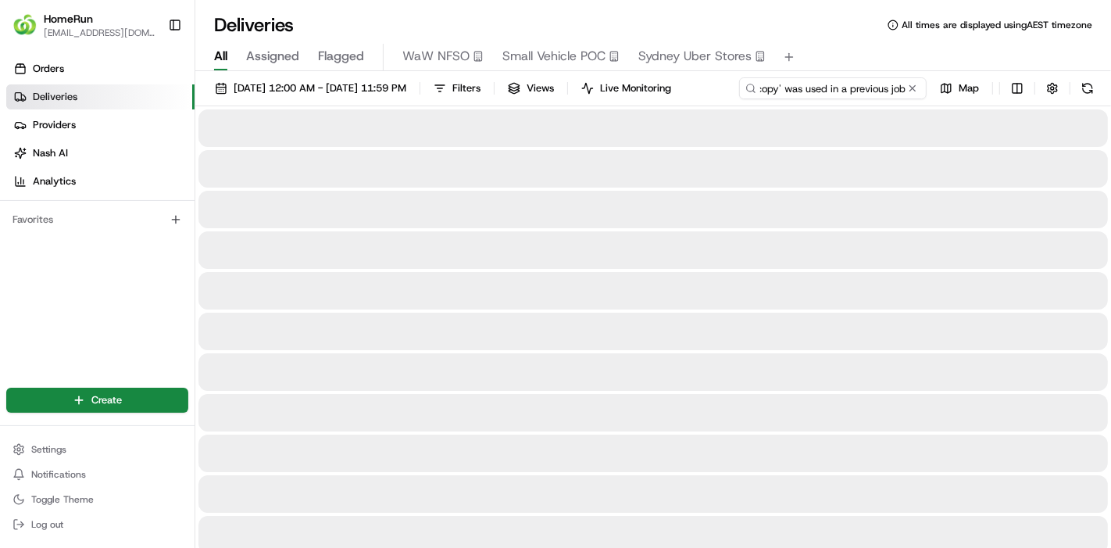
drag, startPoint x: 242, startPoint y: 119, endPoint x: 545, endPoint y: 131, distance: 303.5
click at [545, 106] on div "23/08/2025 12:00 AM - 23/08/2025 11:59 PM Filters Views Live Monitoring Provide…" at bounding box center [653, 91] width 916 height 29
drag, startPoint x: 290, startPoint y: 111, endPoint x: 154, endPoint y: 100, distance: 136.4
click at [154, 100] on div "HomeRun mhossain9@woolworths.com.au Toggle Sidebar Orders Deliveries Providers …" at bounding box center [555, 274] width 1111 height 548
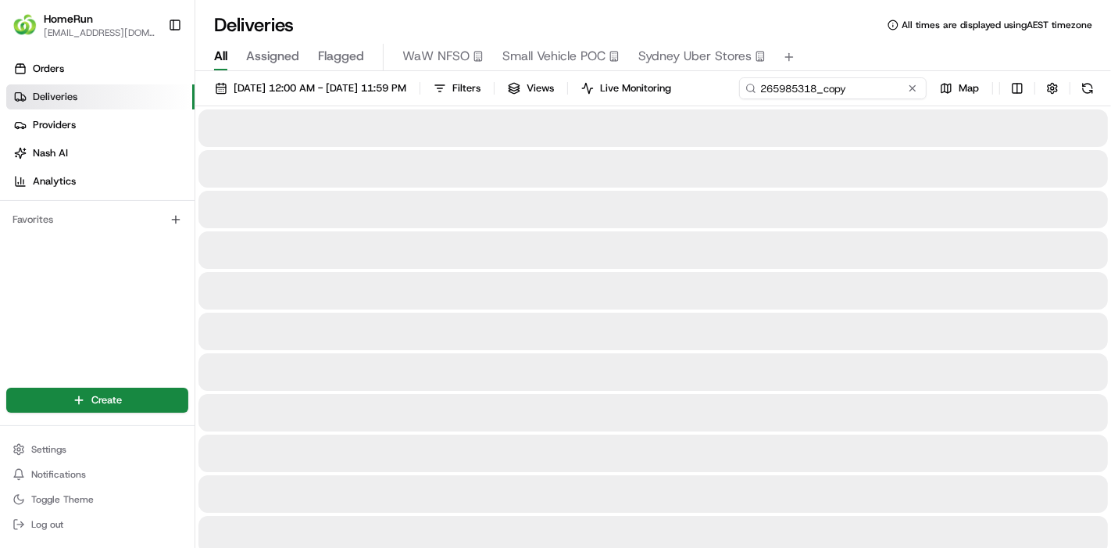
type input "265985318_copy"
click at [739, 99] on input "265985318_copy" at bounding box center [833, 88] width 188 height 22
click at [997, 97] on div "23/08/2025 12:00 AM - 23/08/2025 11:59 PM Filters Views Live Monitoring 2659853…" at bounding box center [653, 91] width 916 height 29
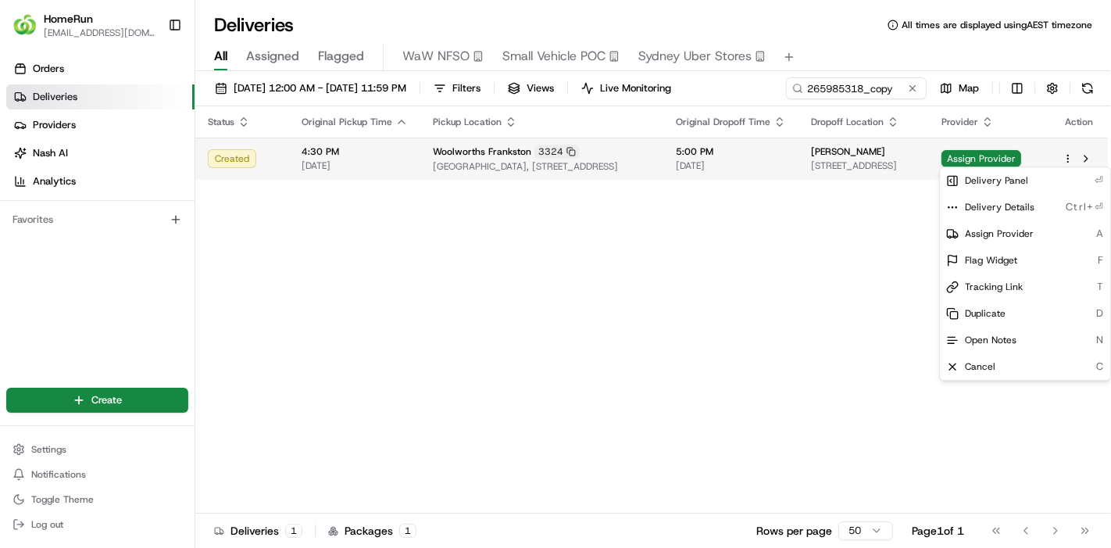
click at [1074, 158] on html "HomeRun mhossain9@woolworths.com.au Toggle Sidebar Orders Deliveries Providers …" at bounding box center [555, 274] width 1111 height 548
click at [1068, 156] on html "HomeRun mhossain9@woolworths.com.au Toggle Sidebar Orders Deliveries Providers …" at bounding box center [555, 274] width 1111 height 548
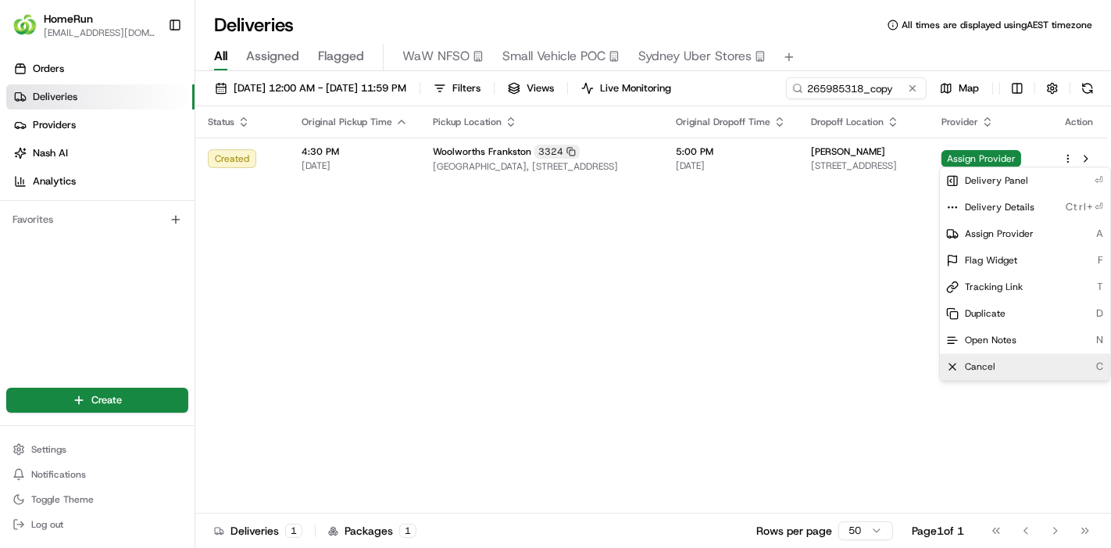
click at [996, 362] on div "Cancel C" at bounding box center [1025, 366] width 170 height 27
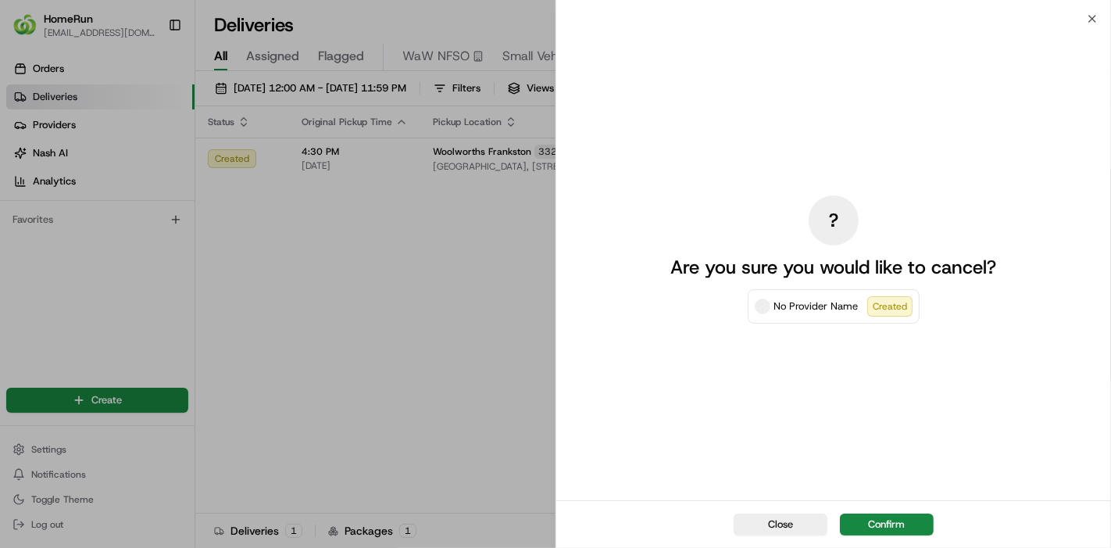
click at [996, 362] on div "? Are you sure you would like to cancel? No Provider Name Created" at bounding box center [834, 259] width 350 height 475
click at [879, 520] on button "Confirm" at bounding box center [887, 524] width 94 height 22
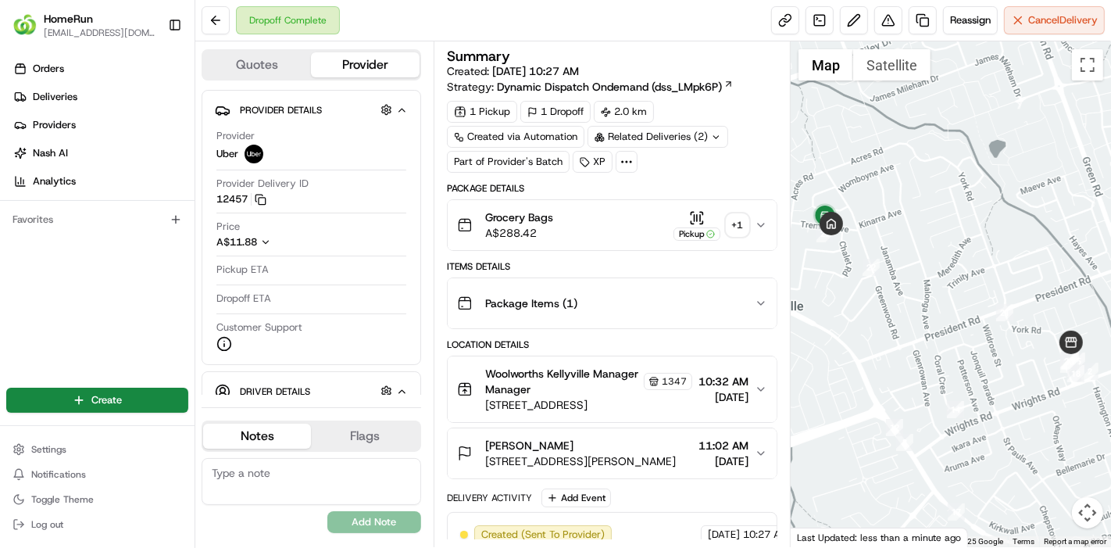
scroll to position [681, 0]
